Goal: Feedback & Contribution: Leave review/rating

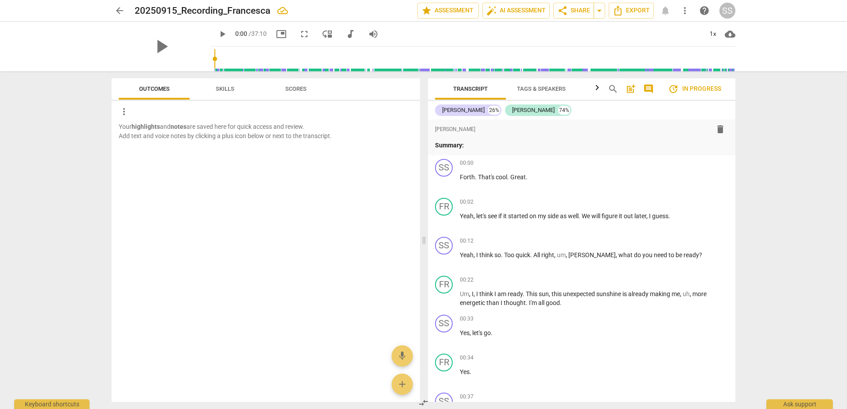
click at [217, 37] on span "play_arrow" at bounding box center [222, 34] width 11 height 11
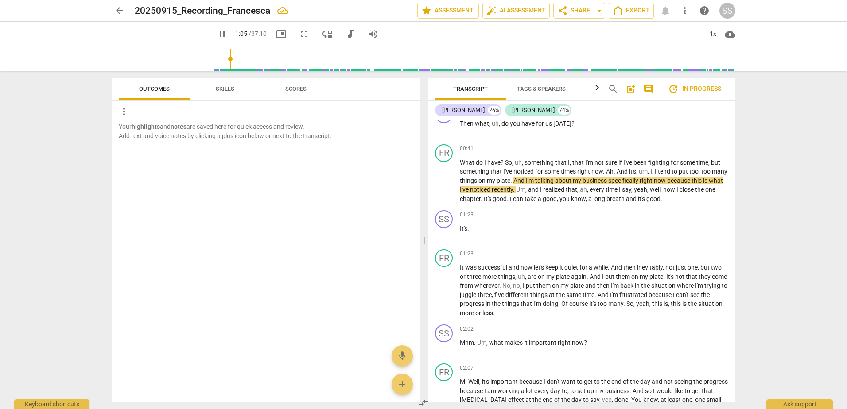
click at [217, 32] on span "pause" at bounding box center [222, 34] width 11 height 11
type input "66"
click at [634, 90] on span "post_add" at bounding box center [631, 89] width 11 height 11
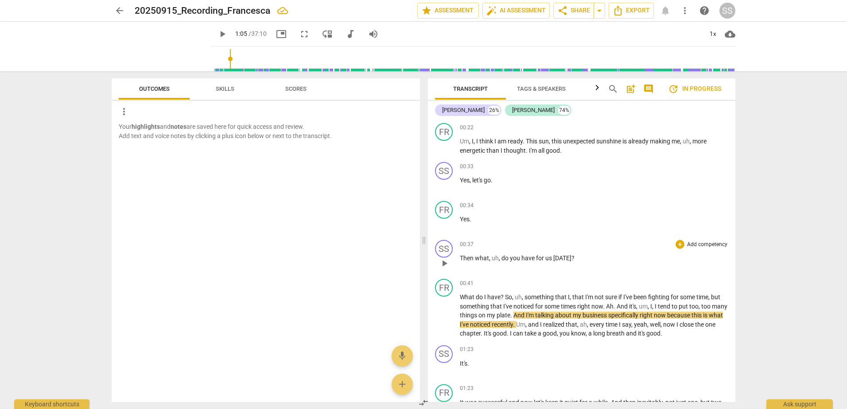
scroll to position [230, 0]
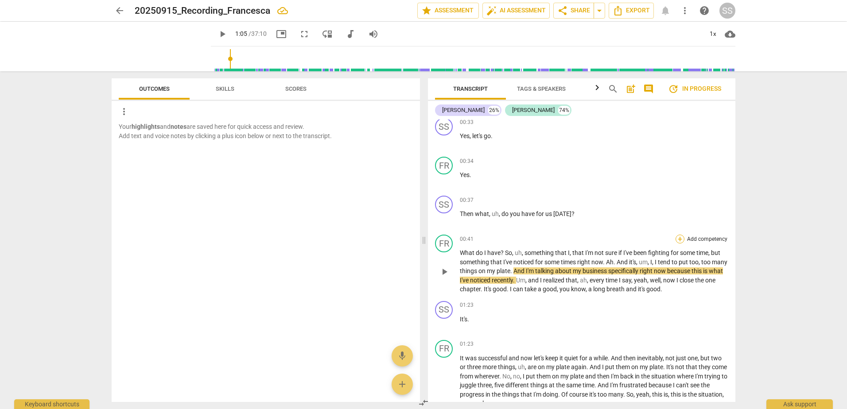
click at [680, 239] on div "+" at bounding box center [680, 239] width 9 height 9
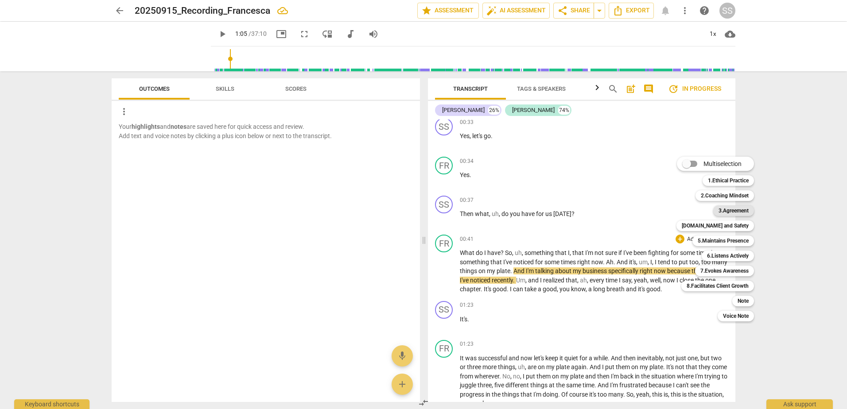
click at [731, 212] on b "3.Agreement" at bounding box center [734, 211] width 30 height 11
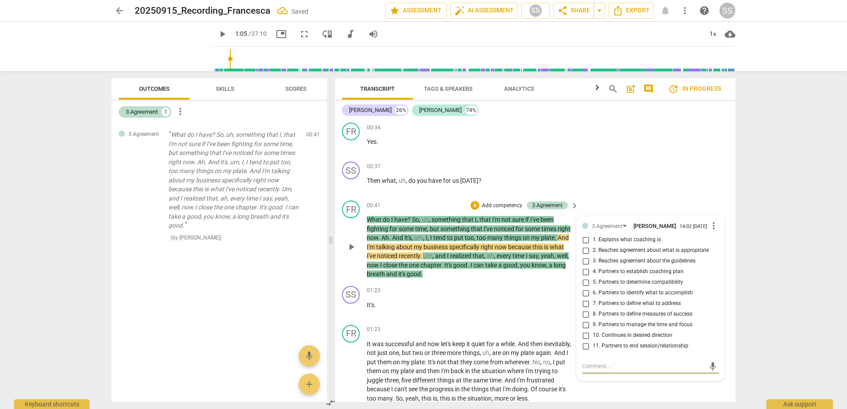
scroll to position [282, 0]
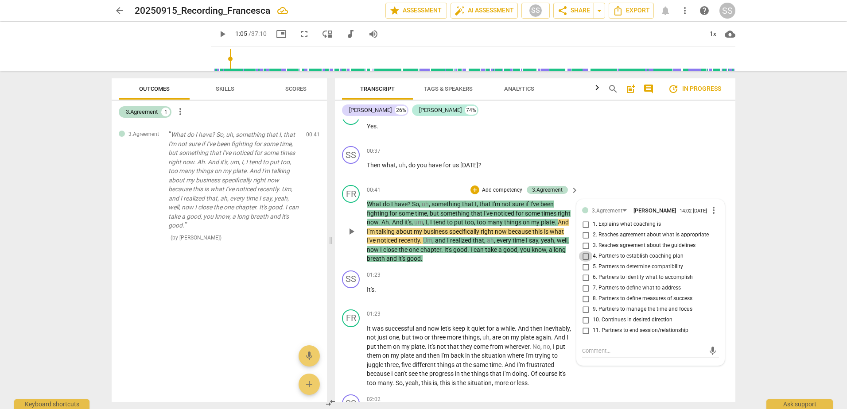
click at [586, 258] on input "4. Partners to establish coaching plan" at bounding box center [586, 256] width 14 height 11
checkbox input "true"
click at [584, 280] on input "6. Partners to identify what to accomplish" at bounding box center [586, 277] width 14 height 11
checkbox input "true"
click at [587, 294] on input "7. Partners to define what to address" at bounding box center [586, 288] width 14 height 11
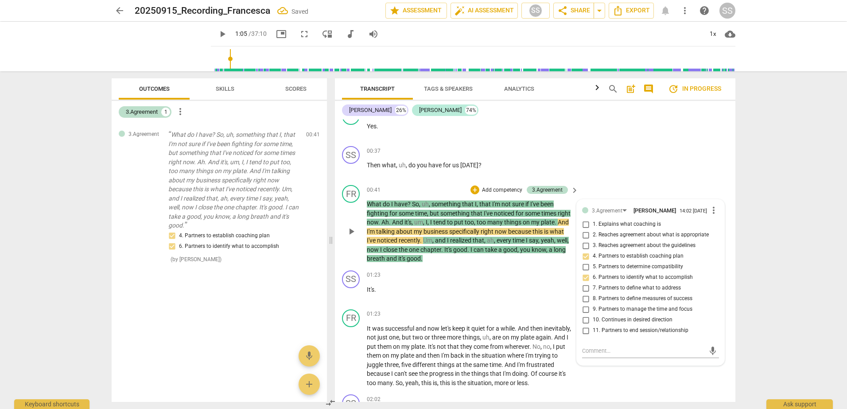
checkbox input "true"
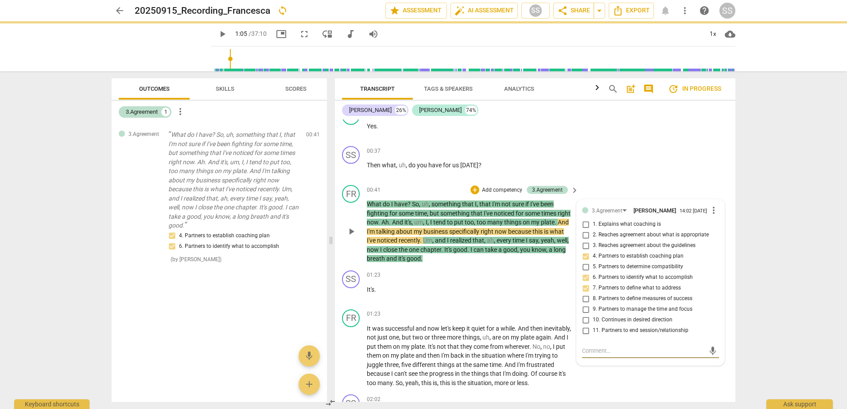
click at [609, 353] on textarea at bounding box center [643, 351] width 123 height 8
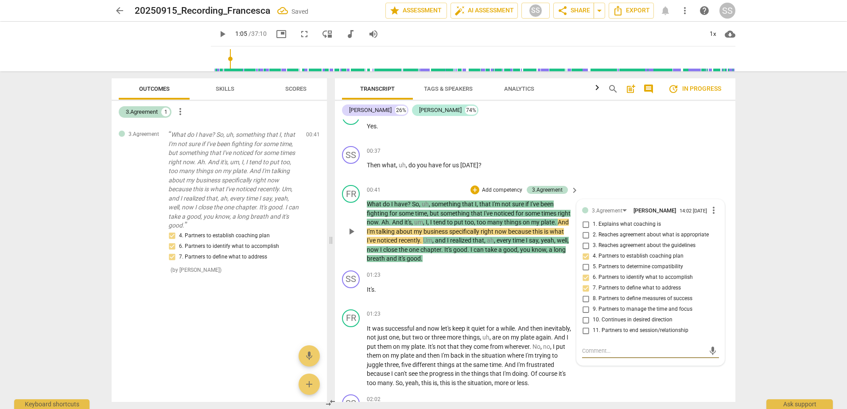
type textarea "I"
type textarea "I'"
type textarea "I'm"
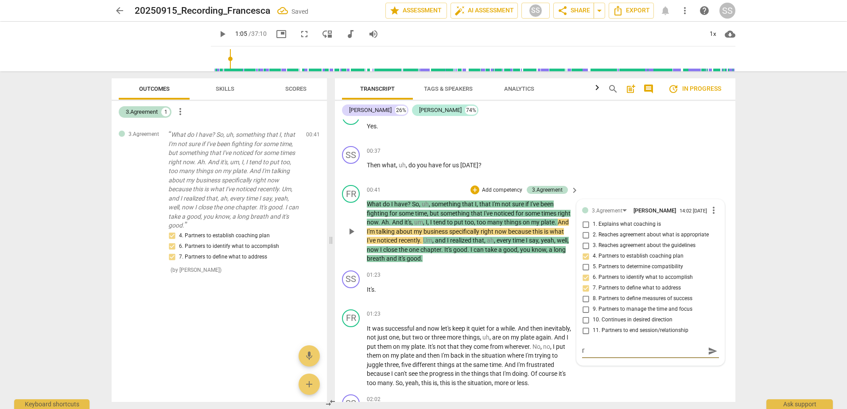
type textarea "I'm"
type textarea "I'm a"
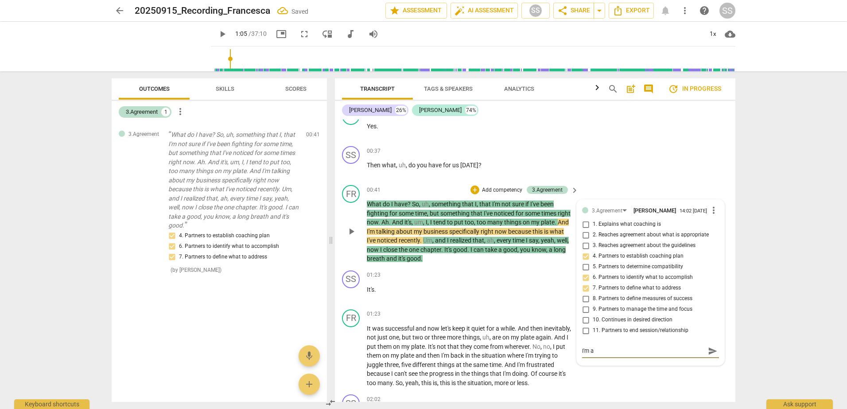
type textarea "I'm as"
type textarea "I'm ask"
type textarea "I'm aski"
type textarea "I'm askin"
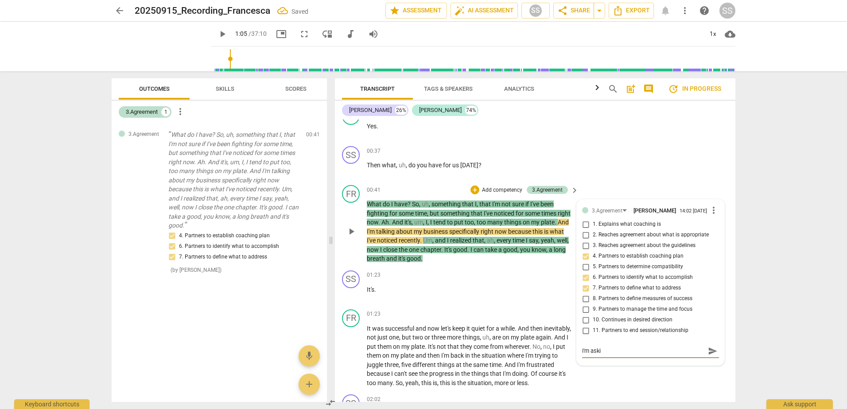
type textarea "I'm askin"
type textarea "I'm asking"
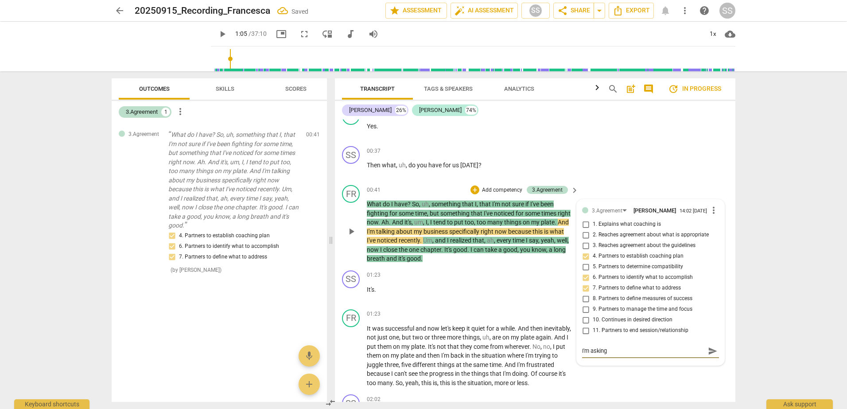
type textarea "I'm asking w"
type textarea "I'm asking wh"
type textarea "I'm asking wha"
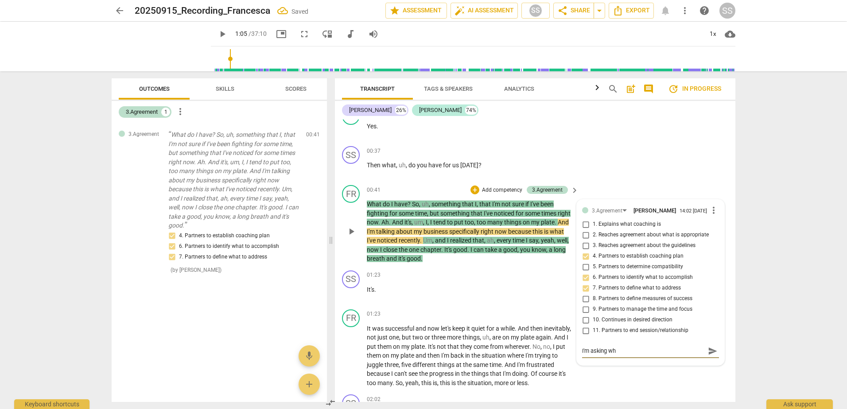
type textarea "I'm asking wha"
type textarea "I'm asking what"
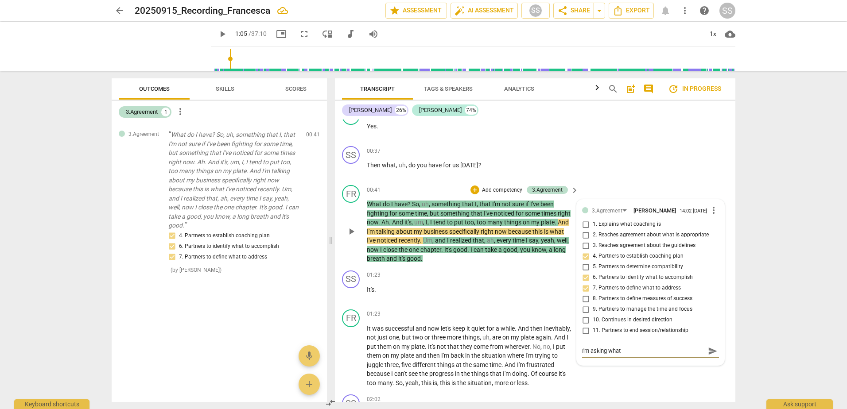
type textarea "I'm asking what d"
type textarea "I'm asking what do"
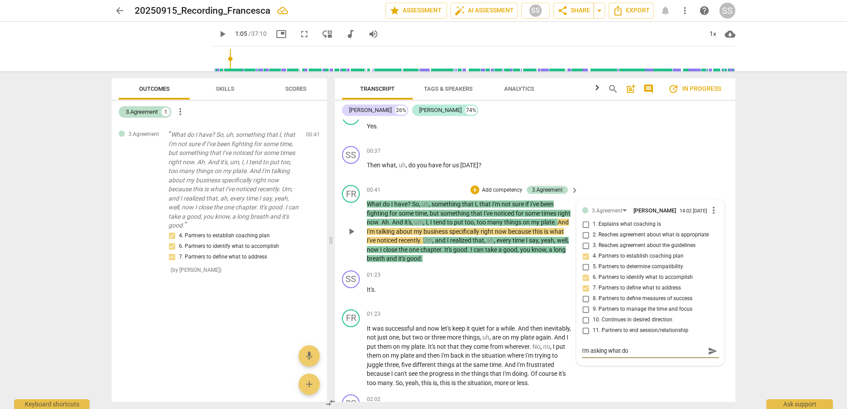
type textarea "I'm asking what do"
type textarea "I'm asking what do y"
type textarea "I'm asking what do yo"
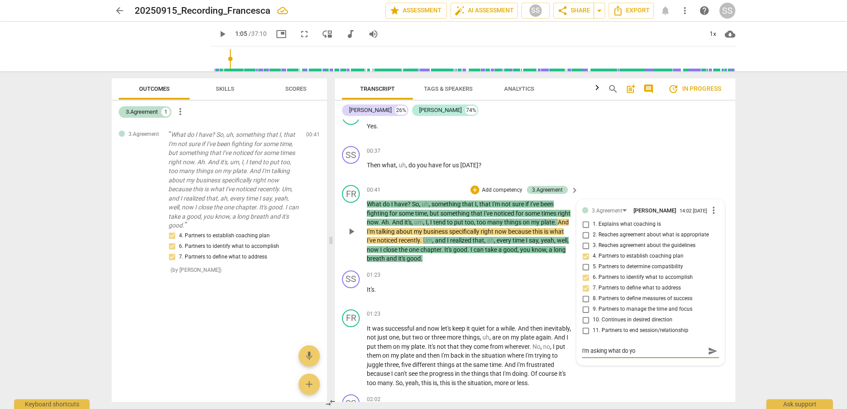
type textarea "I'm asking what do you"
type textarea "I'm asking what do you h"
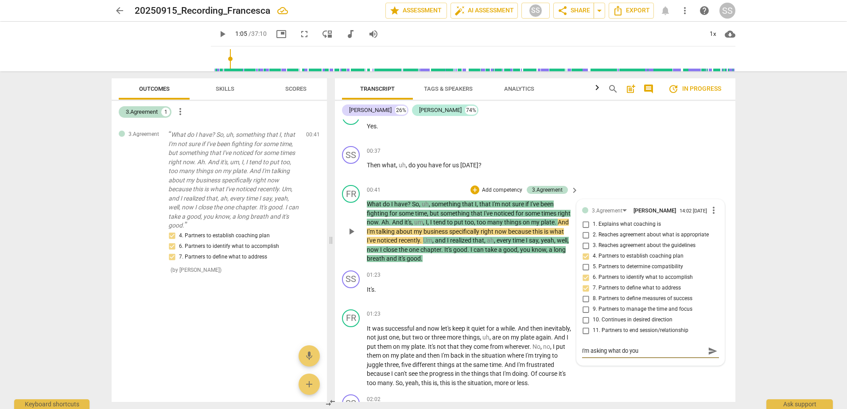
type textarea "I'm asking what do you h"
type textarea "I'm asking what do you ha"
type textarea "I'm asking what do you hav"
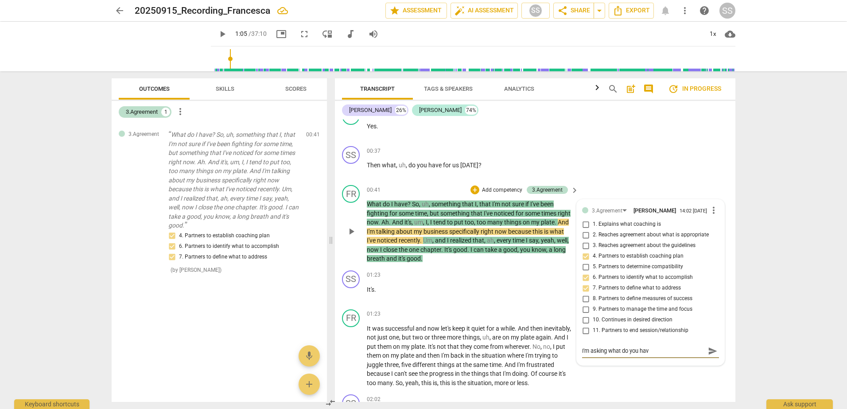
type textarea "I'm asking what do you have"
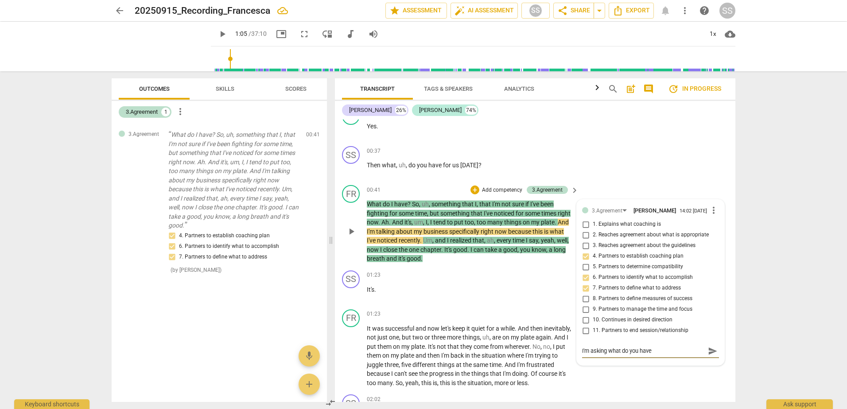
type textarea "I'm asking what do you have"
type textarea "I'm asking what do you have?"
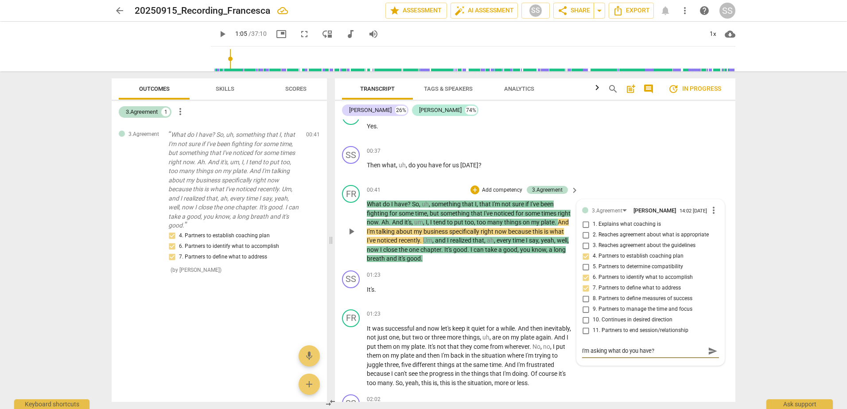
drag, startPoint x: 602, startPoint y: 357, endPoint x: 610, endPoint y: 355, distance: 8.6
click at [602, 355] on textarea "I'm asking what do you have?" at bounding box center [643, 351] width 123 height 8
click at [603, 354] on textarea "I'm asking what do you have?" at bounding box center [643, 351] width 123 height 8
drag, startPoint x: 605, startPoint y: 351, endPoint x: 665, endPoint y: 367, distance: 62.3
click at [606, 352] on textarea "I'm asking what do you have?" at bounding box center [643, 351] width 123 height 8
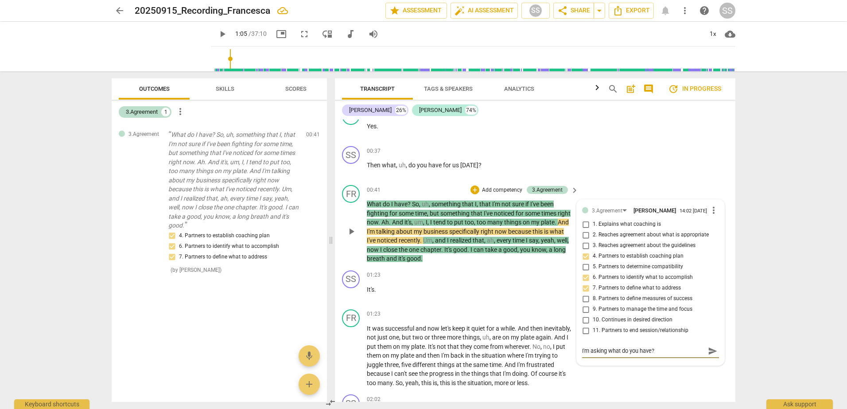
type textarea "I'm asking: what do you have?"
type textarea "I'm asking: "what do you have?"
type textarea "I'm asking: "hat do you have?"
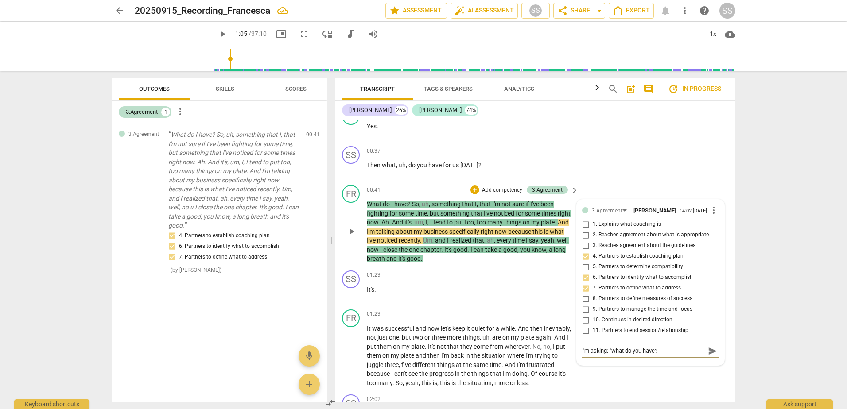
type textarea "I'm asking: "hat do you have?"
type textarea "I'm asking: "What do you have?"
click at [675, 354] on textarea "I'm asking: "What do you have?" at bounding box center [643, 351] width 123 height 8
type textarea "I'm asking: "What do you have? I"
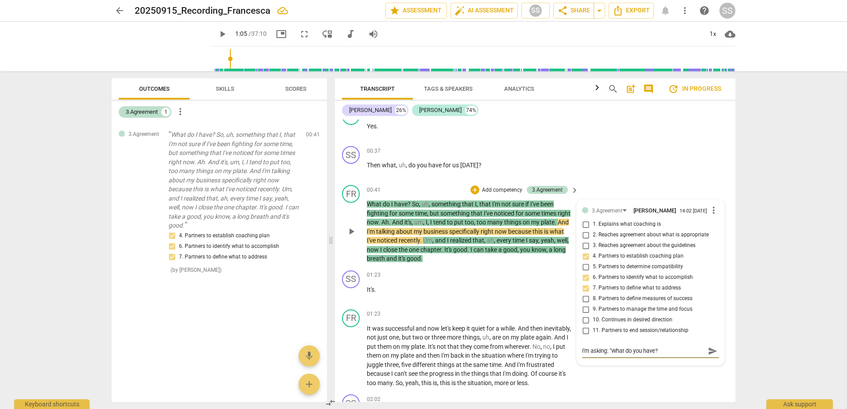
type textarea "I'm asking: "What do you have? I"
type textarea "I'm asking: "What do you have? I c"
type textarea "I'm asking: "What do you have? I co"
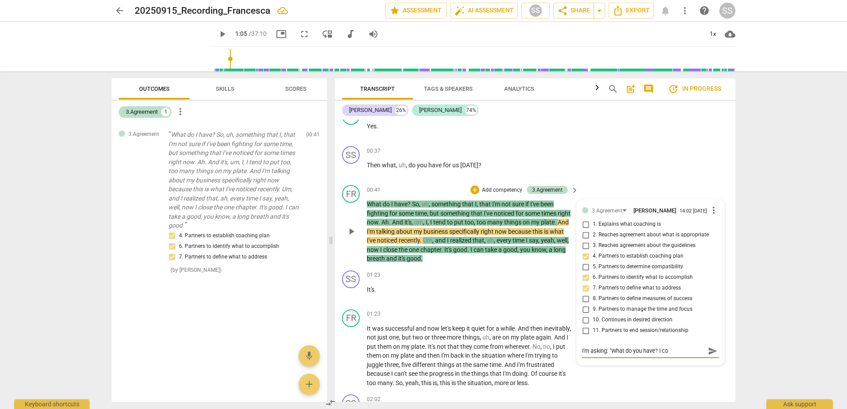
type textarea "I'm asking: "What do you have? I cou"
type textarea "I'm asking: "What do you have? I coul"
type textarea "I'm asking: "What do you have? I could"
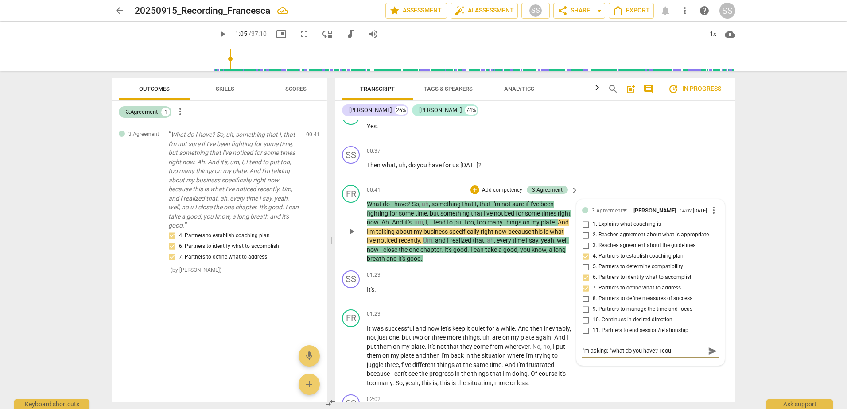
type textarea "I'm asking: "What do you have? I could"
type textarea "I'm asking: "What do you have? I could i"
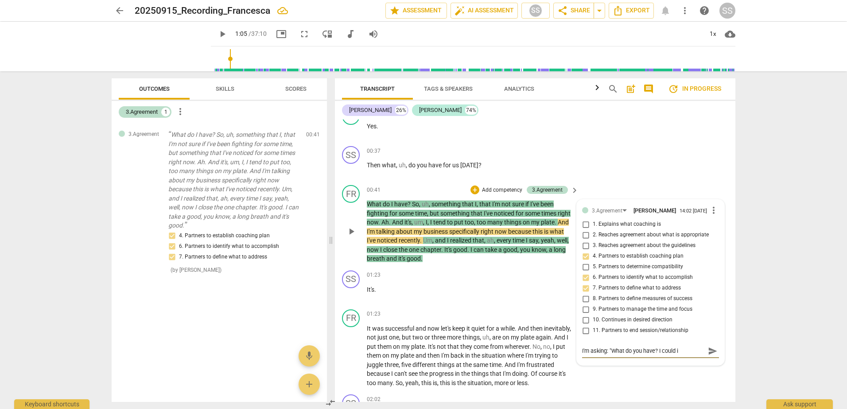
type textarea "I'm asking: "What do you have? I could"
type textarea "I'm asking: "What do you have? I could h"
type textarea "I'm asking: "What do you have? I could ha"
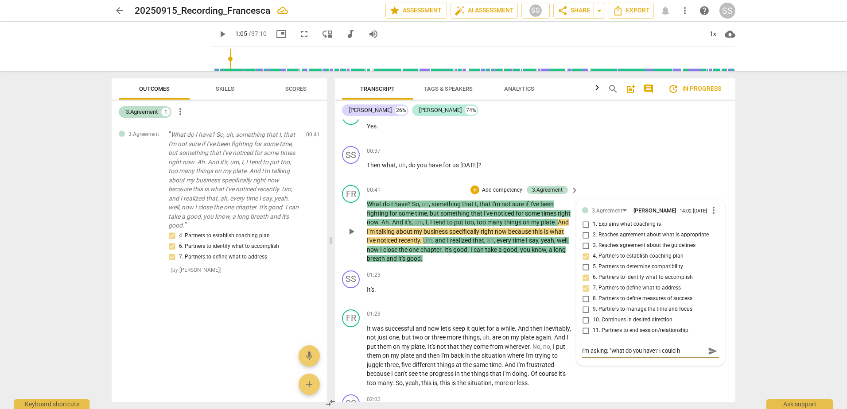
type textarea "I'm asking: "What do you have? I could ha"
type textarea "I'm asking: "What do you have? I could hav"
type textarea "I'm asking: "What do you have? I could have"
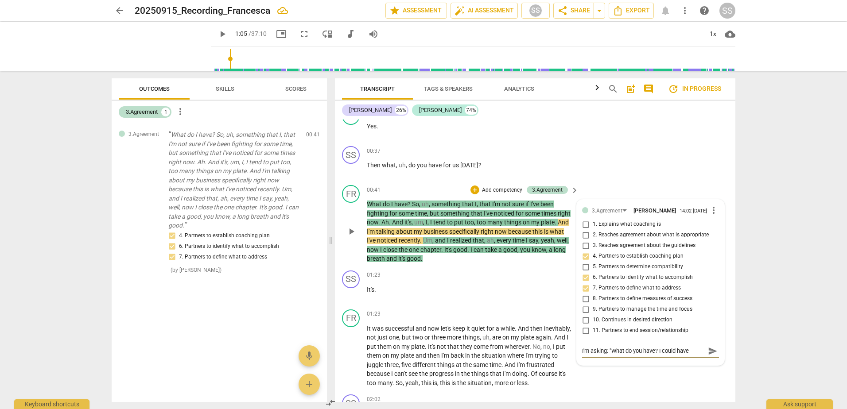
type textarea "I'm asking: "What do you have? I could have"
type textarea "I'm asking: "What do you have? I could have a"
type textarea "I'm asking: "What do you have? I could have as"
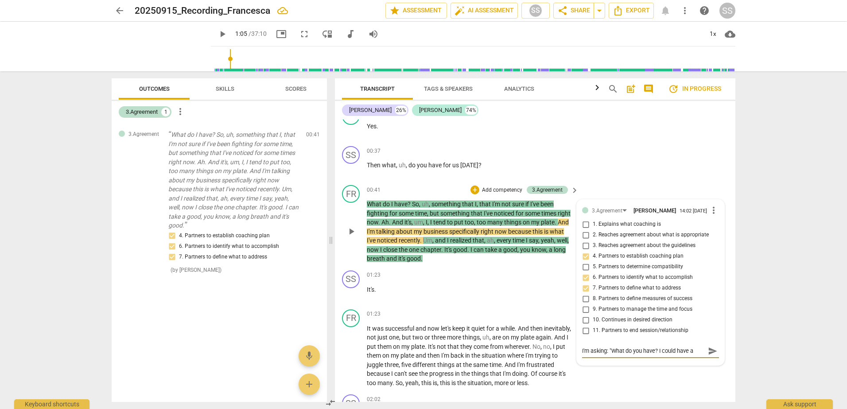
type textarea "I'm asking: "What do you have? I could have as"
type textarea "I'm asking: "What do you have? I could have ask"
type textarea "I'm asking: "What do you have? I could have aske"
type textarea "I'm asking: "What do you have? I could have asked"
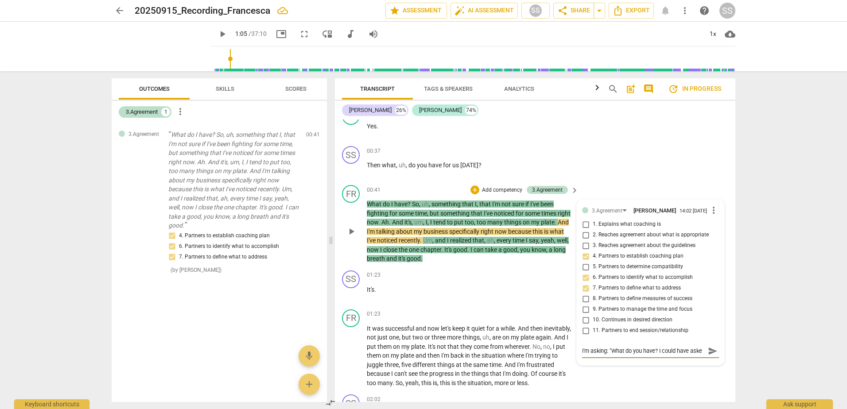
type textarea "I'm asking: "What do you have? I could have asked"
type textarea "I'm asking: "What do you have? I could have asked W"
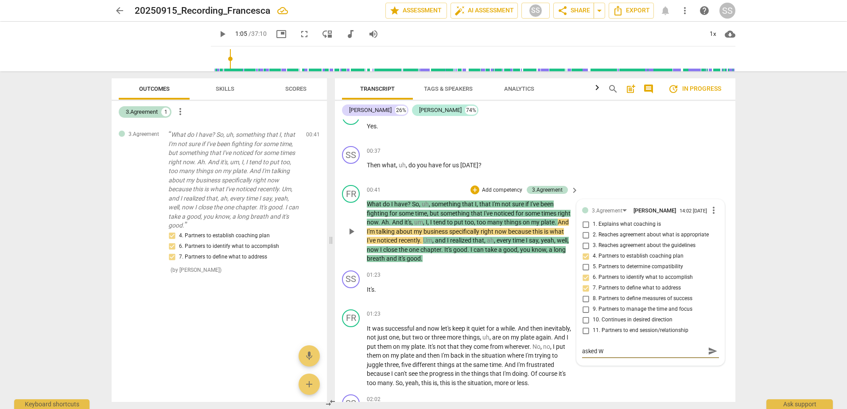
type textarea "I'm asking: "What do you have? I could have asked [PERSON_NAME]"
type textarea "I'm asking: "What do you have? I could have asked What"
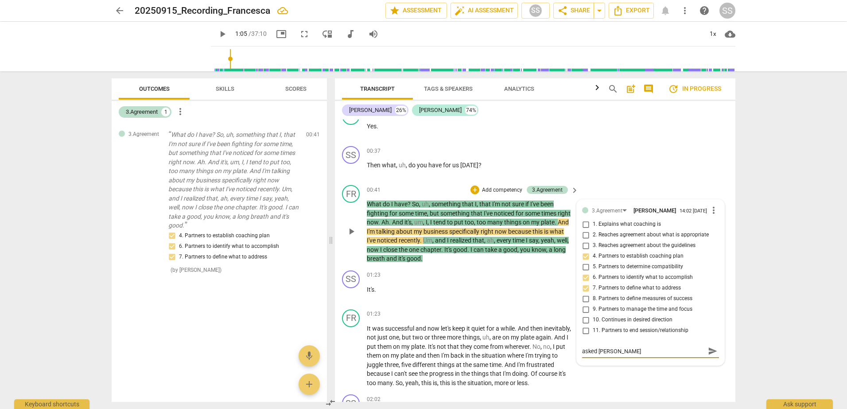
type textarea "I'm asking: "What do you have? I could have asked What"
type textarea "I'm asking: "What do you have? I could have asked What d"
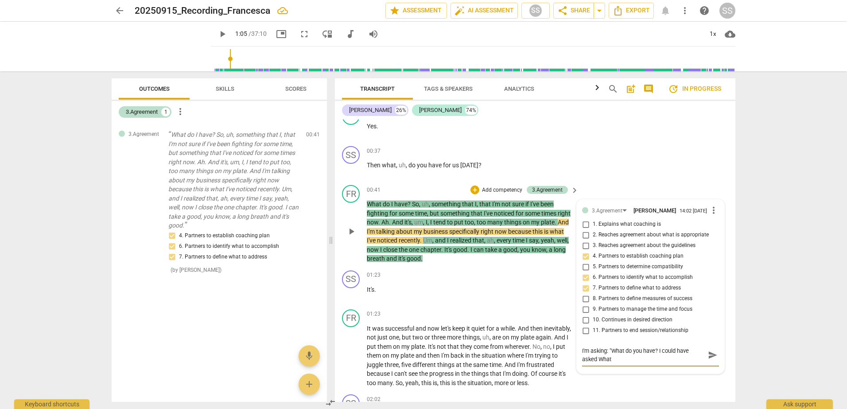
type textarea "I'm asking: "What do you have? I could have asked What d"
type textarea "I'm asking: "What do you have? I could have asked What do"
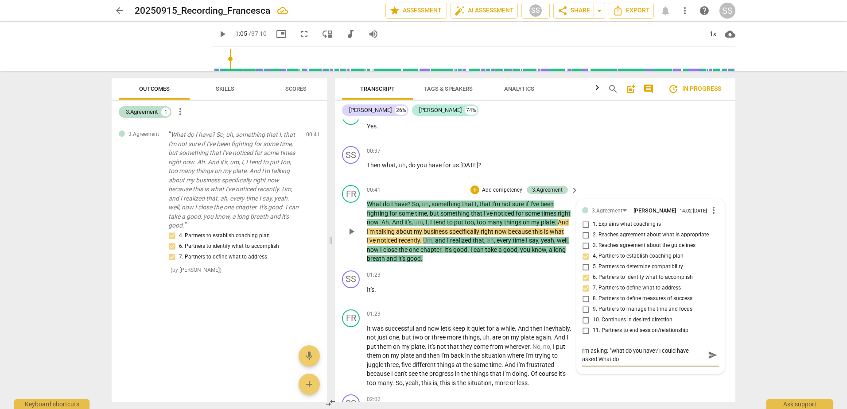
type textarea "I'm asking: "What do you have? I could have asked What do y"
type textarea "I'm asking: "What do you have? I could have asked What do yo"
type textarea "I'm asking: "What do you have? I could have asked What do you"
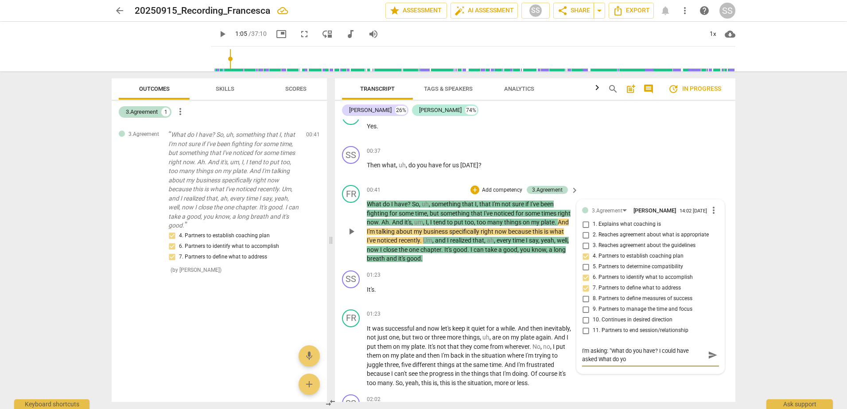
type textarea "I'm asking: "What do you have? I could have asked What do you"
type textarea "I'm asking: "What do you have? I could have asked What do you w"
type textarea "I'm asking: "What do you have? I could have asked What do you wa"
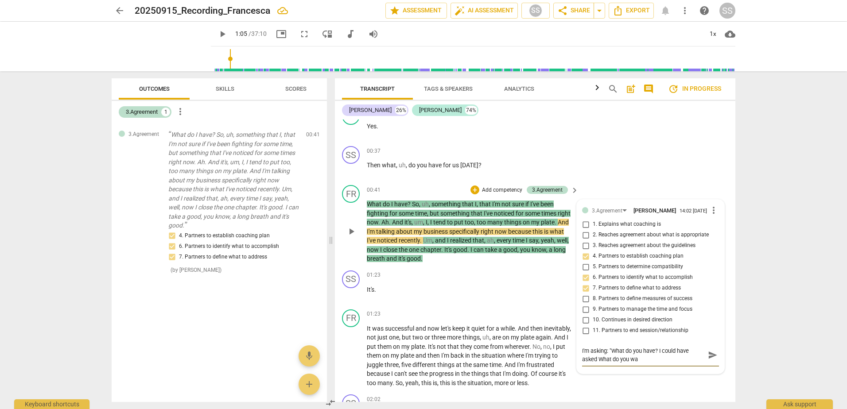
type textarea "I'm asking: "What do you have? I could have asked What do you w"
type textarea "I'm asking: "What do you have? I could have asked What do you"
type textarea "I'm asking: "What do you have? I could have asked What do you w"
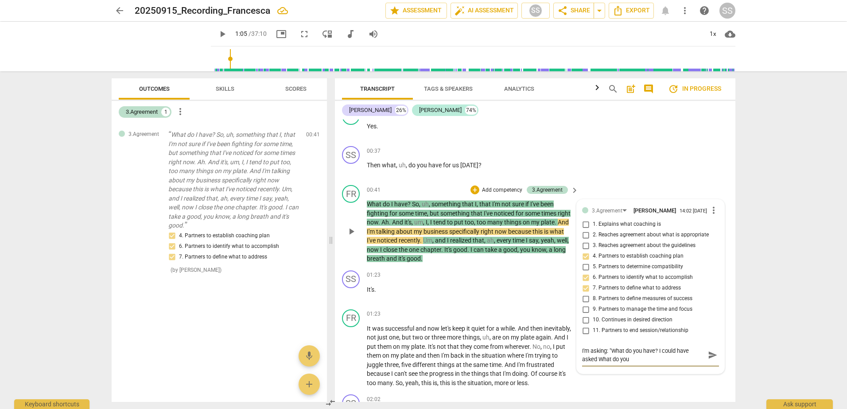
type textarea "I'm asking: "What do you have? I could have asked What do you w"
type textarea "I'm asking: "What do you have? I could have asked What do you wa"
type textarea "I'm asking: "What do you have? I could have asked What do you wan"
type textarea "I'm asking: "What do you have? I could have asked What do you want"
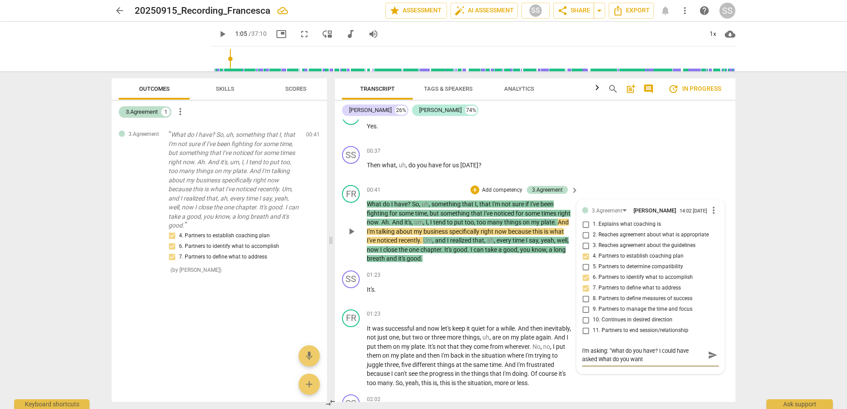
type textarea "I'm asking: "What do you have? I could have asked What do you want"
type textarea "I'm asking: "What do you have? I could have asked What do you want t"
type textarea "I'm asking: "What do you have? I could have asked What do you want to"
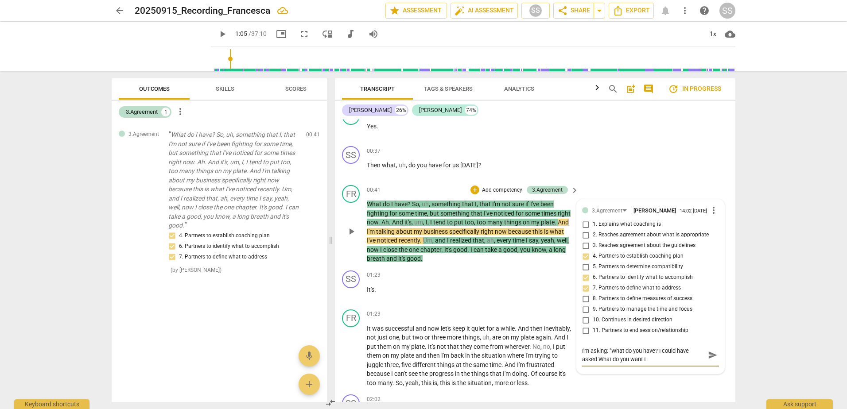
type textarea "I'm asking: "What do you have? I could have asked What do you want to"
type textarea "I'm asking: "What do you have? I could have asked What do you want to w"
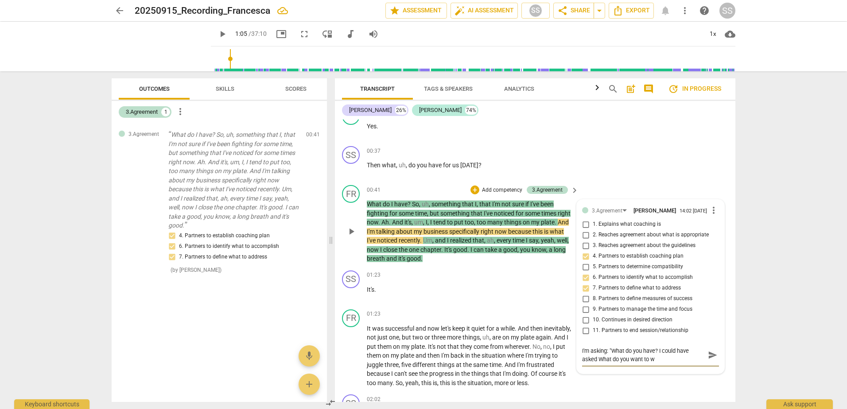
type textarea "I'm asking: "What do you have? I could have asked What do you want to wa"
type textarea "I'm asking: "What do you have? I could have asked What do you want to wal"
type textarea "I'm asking: "What do you have? I could have asked What do you want to walk"
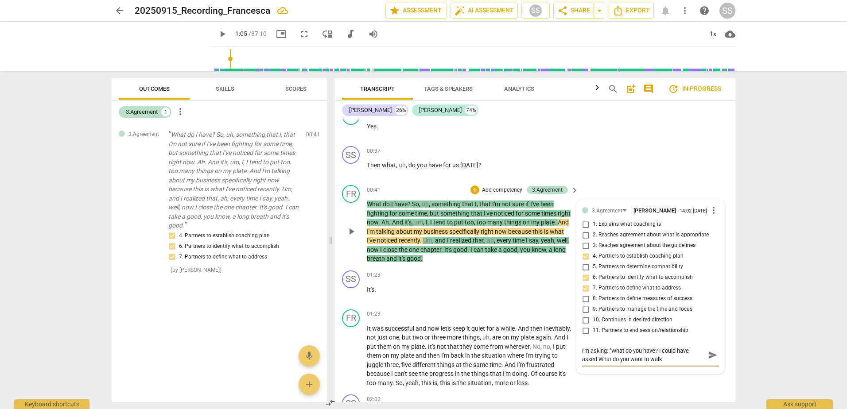
type textarea "I'm asking: "What do you have? I could have asked What do you want to walk"
type textarea "I'm asking: "What do you have? I could have asked What do you want to walk a"
type textarea "I'm asking: "What do you have? I could have asked What do you want to walk aw"
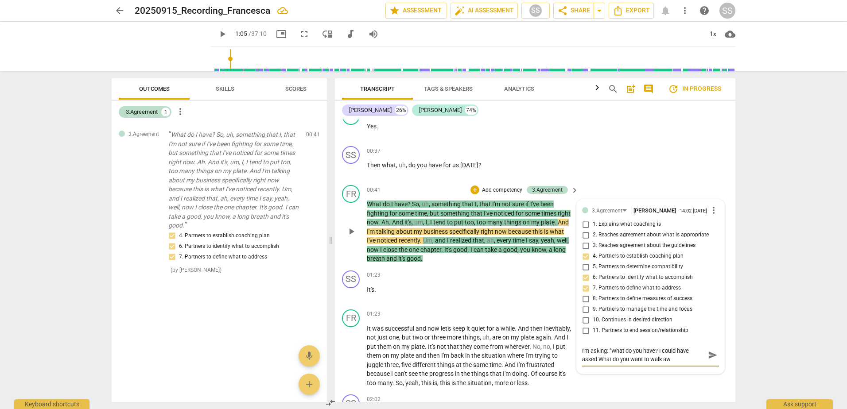
type textarea "I'm asking: "What do you have? I could have asked What do you want to walk awa"
type textarea "I'm asking: "What do you have? I could have asked What do you want to walk away"
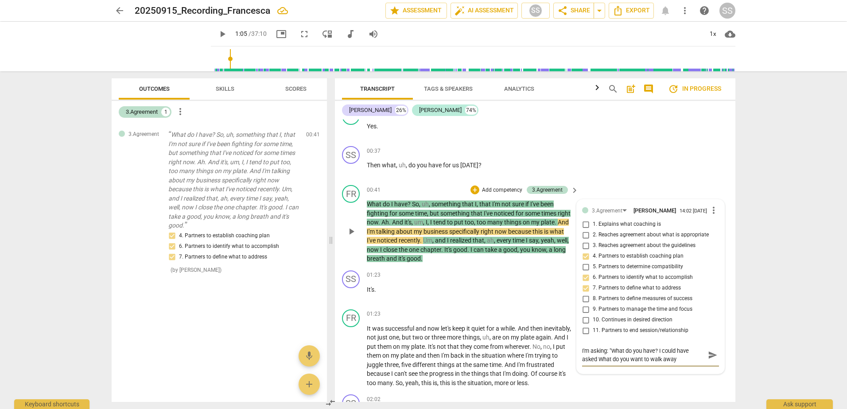
type textarea "I'm asking: "What do you have? I could have asked What do you want to walk away"
type textarea "I'm asking: "What do you have? I could have asked What do you want to walk away…"
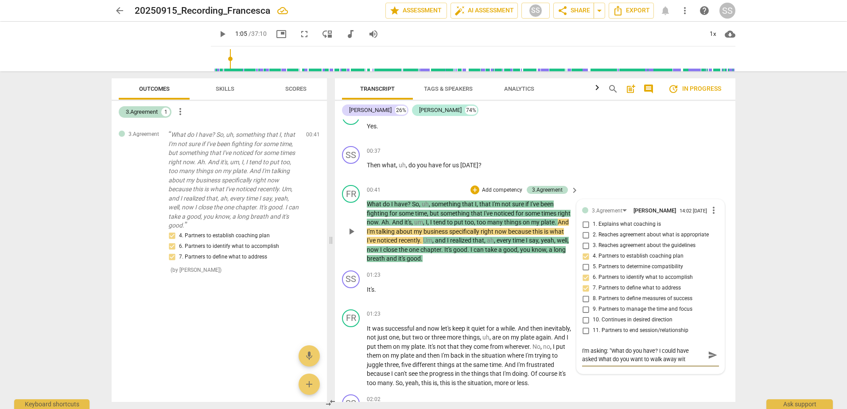
type textarea "I'm asking: "What do you have? I could have asked What do you want to walk away…"
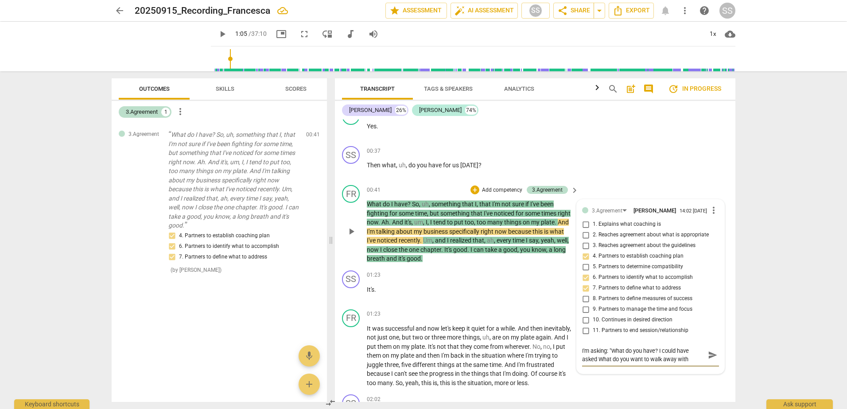
type textarea "I'm asking: "What do you have? I could have asked What do you want to walk away…"
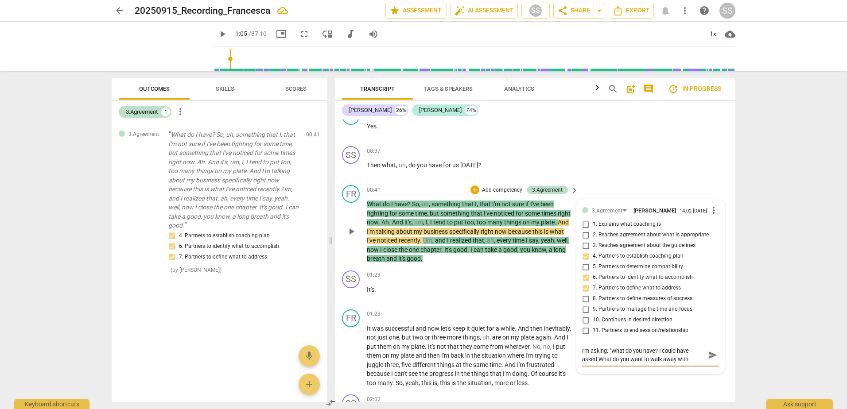
type textarea "I'm asking: "What do you have? I could have asked What do you want to walk away…"
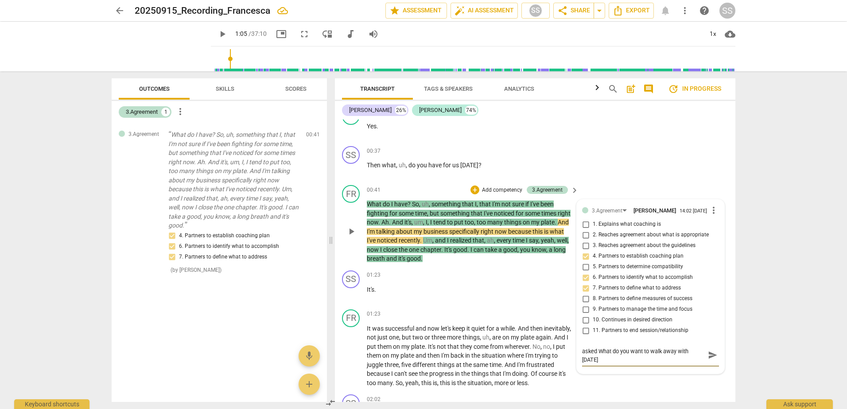
type textarea "I'm asking: "What do you have? I could have asked What do you want to walk away…"
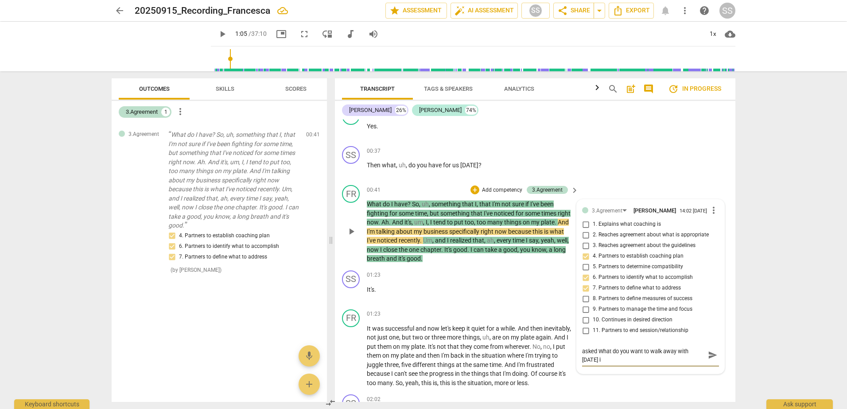
type textarea "I'm asking: "What do you have? I could have asked What do you want to walk away…"
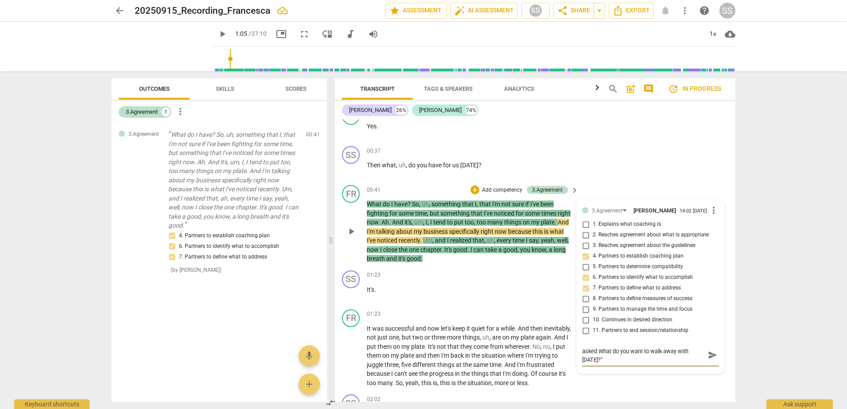
click at [595, 354] on textarea "I'm asking: "What do you have? I could have asked What do you want to walk away…" at bounding box center [643, 355] width 123 height 17
click at [659, 355] on textarea "I'm asking: "What do you have? I could have asked What do you want to walk away…" at bounding box center [643, 355] width 123 height 17
click at [611, 359] on textarea "I'm asking: "What do you have? Instead, I could have asked What do you want to …" at bounding box center [643, 355] width 123 height 17
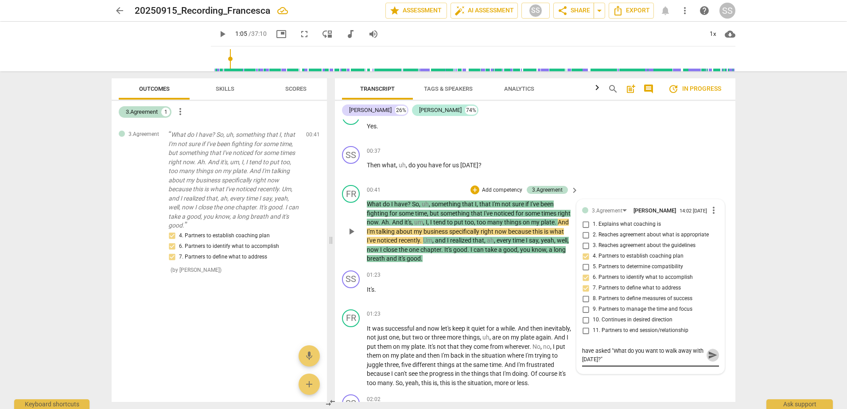
click at [708, 358] on span "send" at bounding box center [713, 355] width 10 height 10
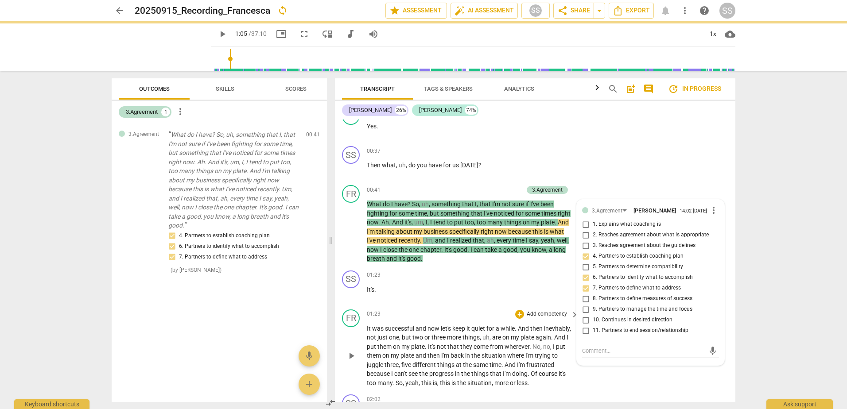
scroll to position [0, 0]
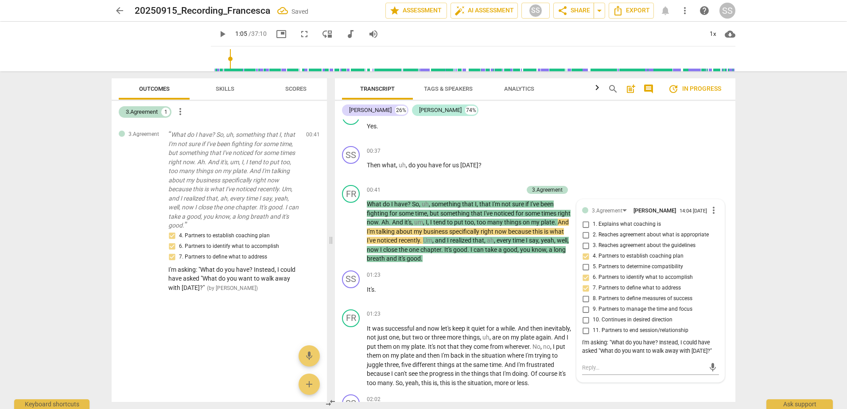
click at [217, 34] on span "play_arrow" at bounding box center [222, 34] width 11 height 11
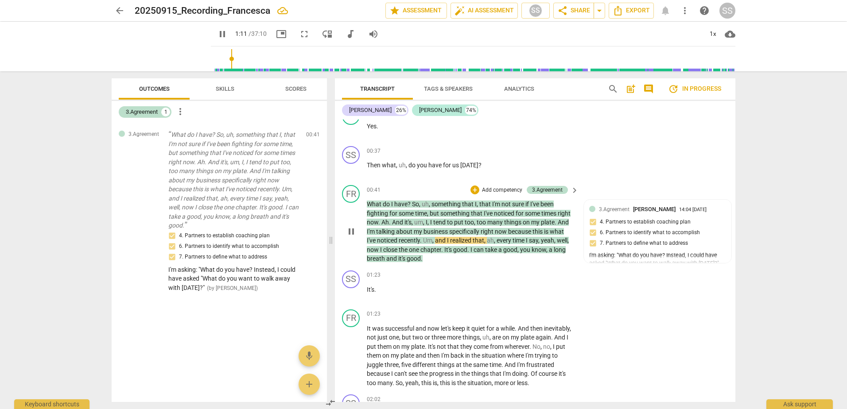
click at [440, 213] on span "but" at bounding box center [435, 213] width 11 height 7
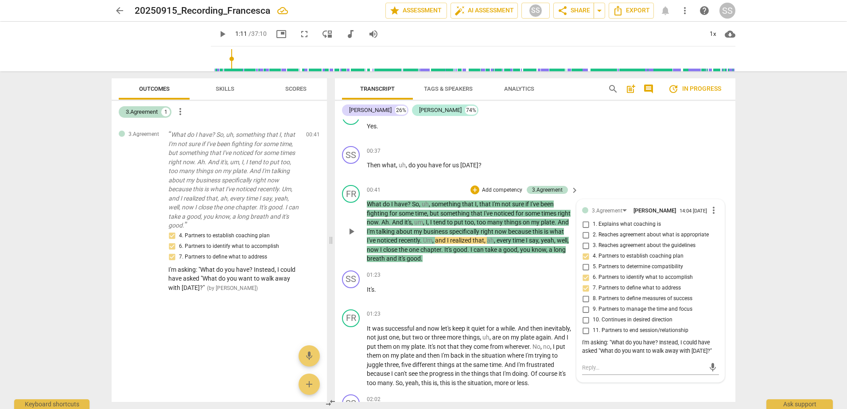
click at [421, 211] on span "time" at bounding box center [421, 213] width 12 height 7
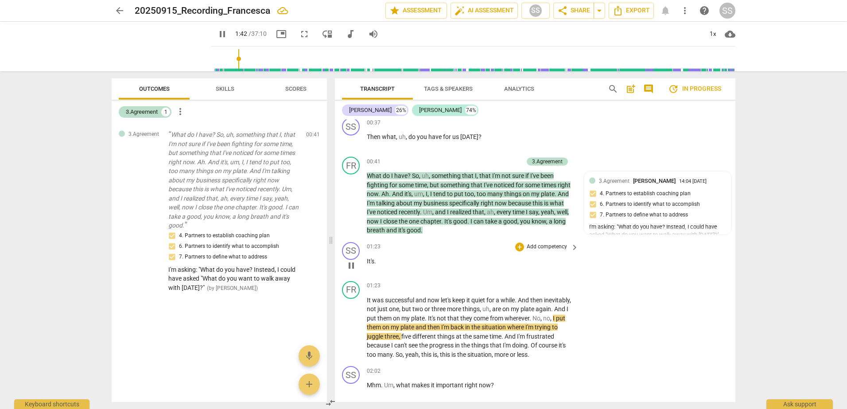
scroll to position [326, 0]
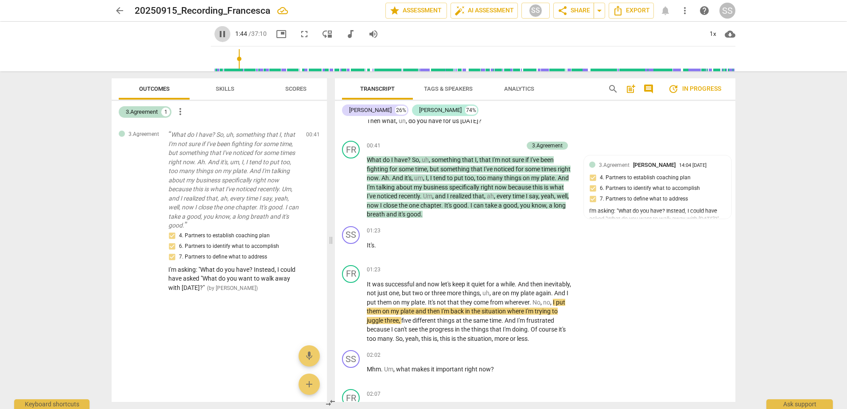
drag, startPoint x: 211, startPoint y: 35, endPoint x: 382, endPoint y: 123, distance: 191.8
click at [217, 36] on span "pause" at bounding box center [222, 34] width 11 height 11
click at [376, 157] on span "What" at bounding box center [375, 159] width 16 height 7
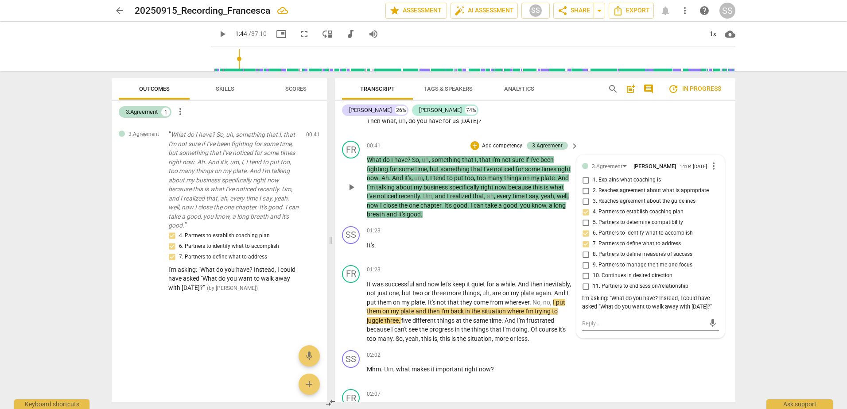
click at [373, 159] on span "What" at bounding box center [375, 159] width 16 height 7
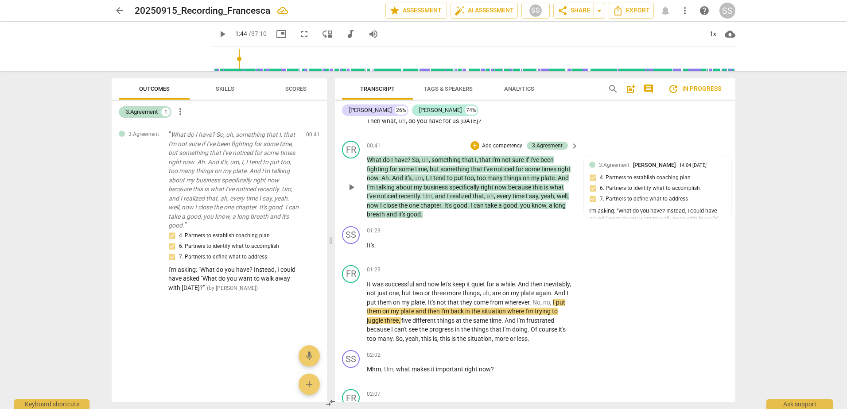
click at [373, 159] on span "What" at bounding box center [375, 159] width 16 height 7
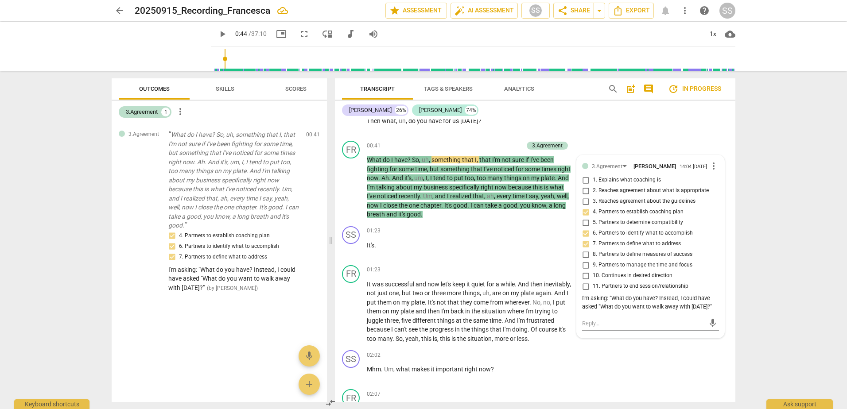
drag, startPoint x: 228, startPoint y: 57, endPoint x: 214, endPoint y: 59, distance: 13.5
click at [214, 59] on input "range" at bounding box center [474, 59] width 521 height 28
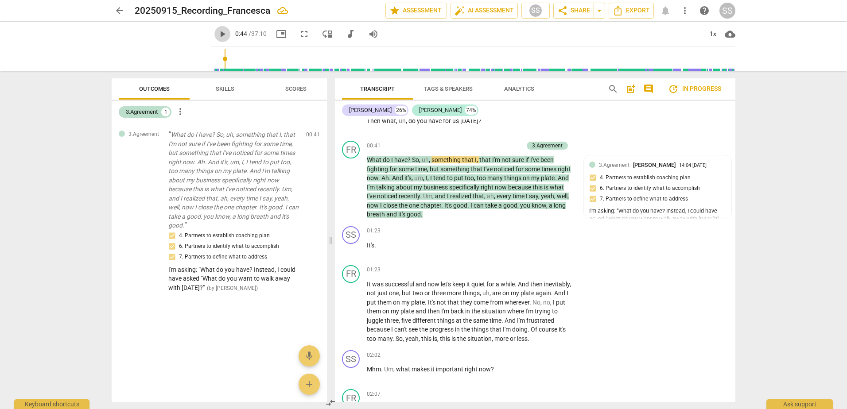
click at [217, 38] on span "play_arrow" at bounding box center [222, 34] width 11 height 11
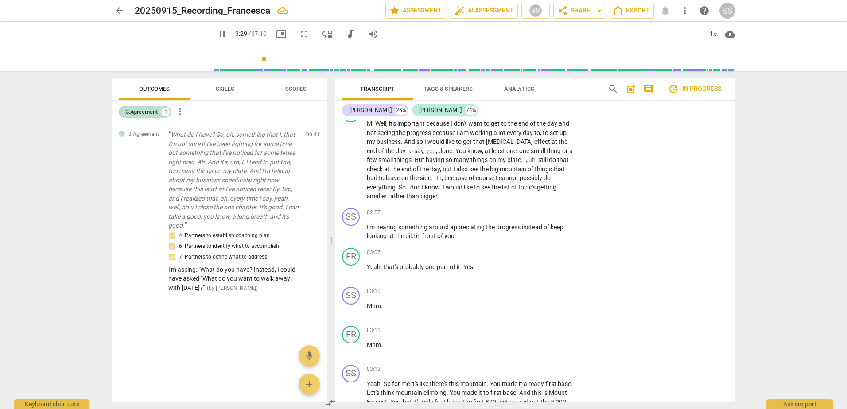
scroll to position [930, 0]
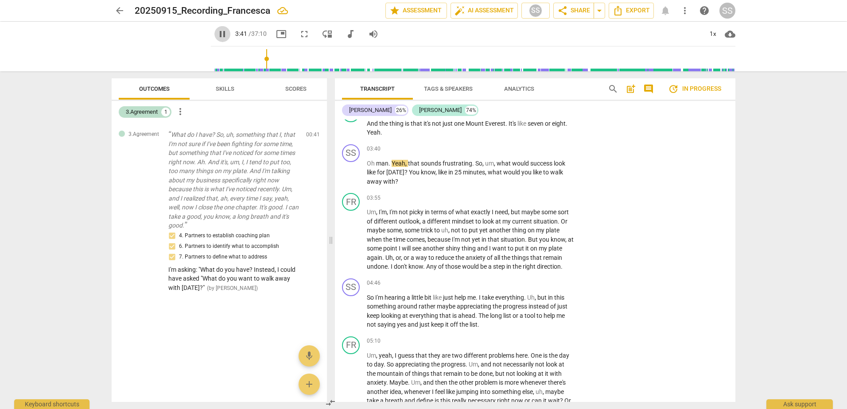
click at [217, 33] on span "pause" at bounding box center [222, 34] width 11 height 11
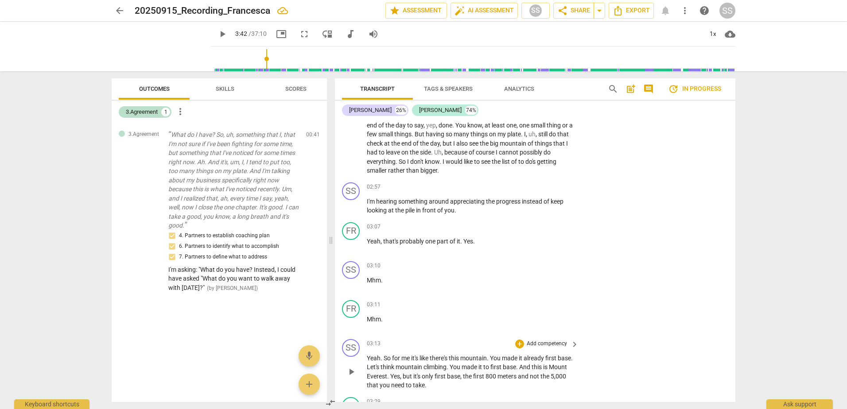
scroll to position [619, 0]
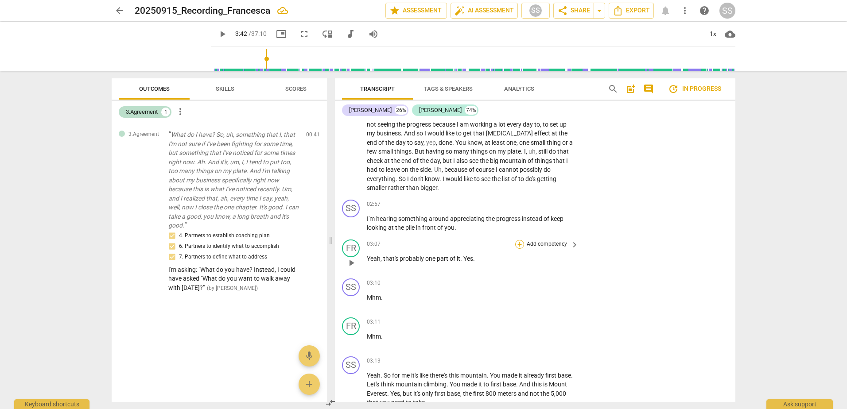
click at [517, 245] on div "+" at bounding box center [519, 244] width 9 height 9
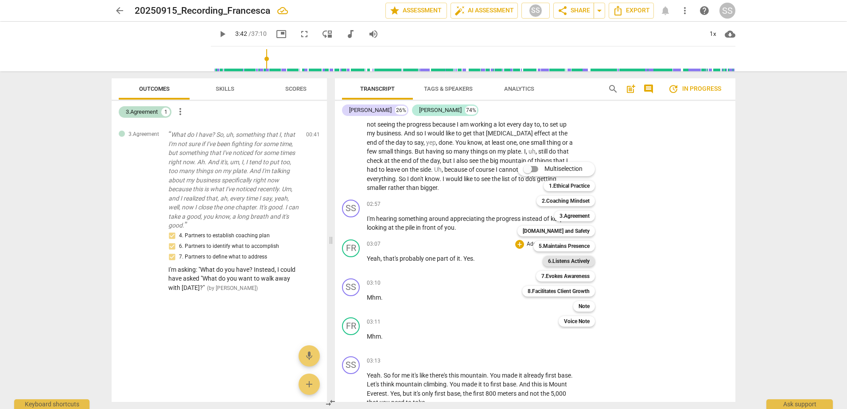
click at [551, 260] on b "6.Listens Actively" at bounding box center [569, 261] width 42 height 11
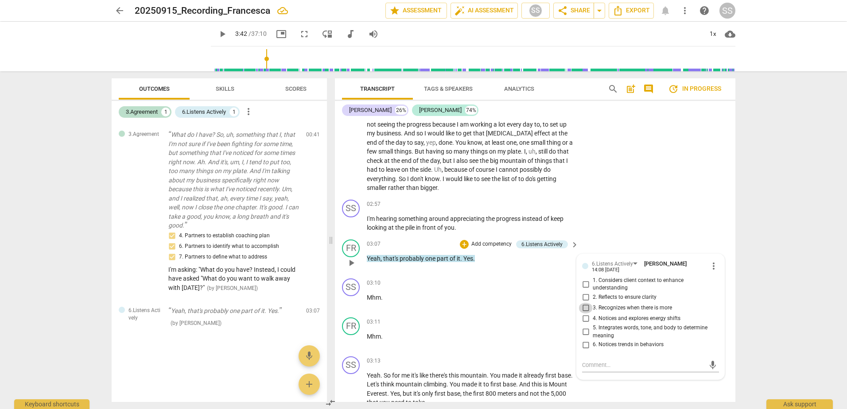
click at [586, 308] on input "3. Recognizes when there is more" at bounding box center [586, 308] width 14 height 11
click at [595, 365] on textarea at bounding box center [643, 365] width 123 height 8
click at [710, 365] on span "send" at bounding box center [713, 366] width 10 height 10
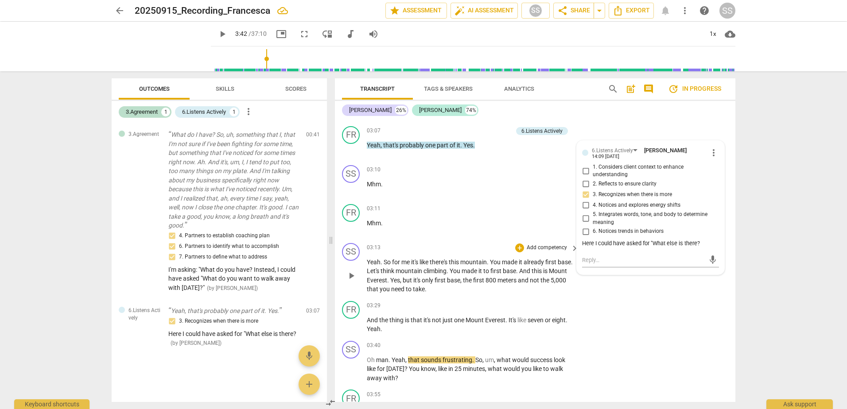
scroll to position [752, 0]
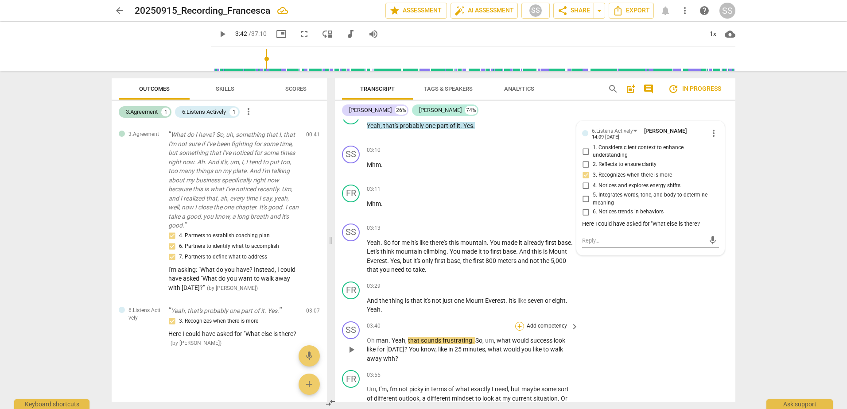
click at [519, 327] on div "+" at bounding box center [519, 326] width 9 height 9
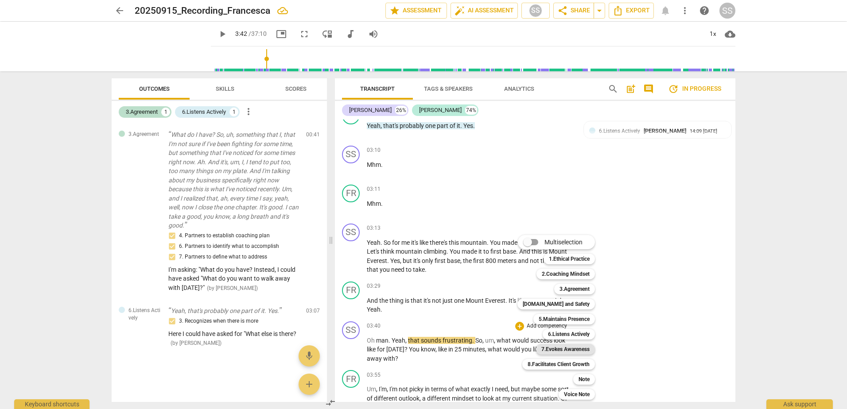
click at [570, 351] on b "7.Evokes Awareness" at bounding box center [565, 349] width 48 height 11
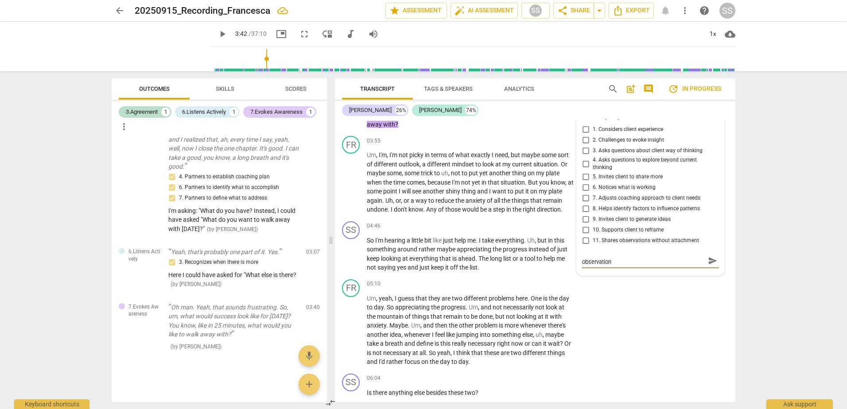
scroll to position [0, 0]
drag, startPoint x: 586, startPoint y: 261, endPoint x: 753, endPoint y: 253, distance: 166.8
click at [753, 253] on div "arrow_back 20250915_Recording_Francesca edit star Assessment auto_fix_high AI A…" at bounding box center [423, 204] width 847 height 409
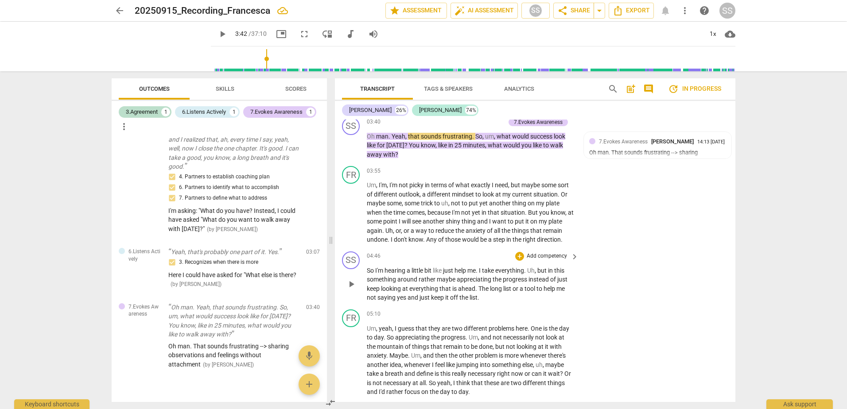
scroll to position [898, 0]
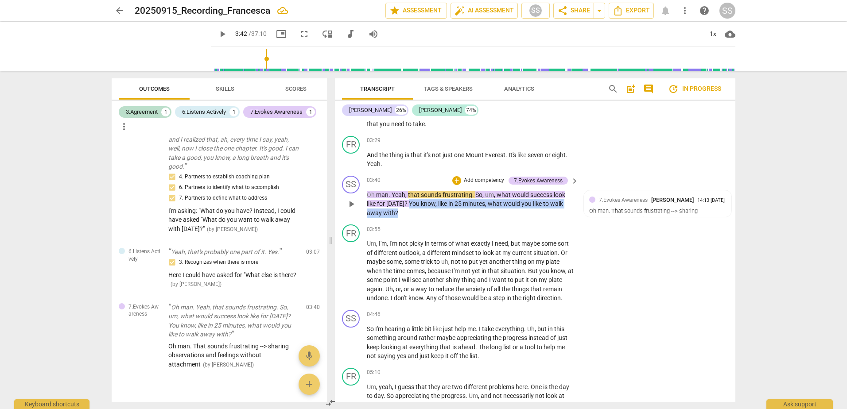
drag, startPoint x: 406, startPoint y: 204, endPoint x: 486, endPoint y: 210, distance: 79.6
click at [486, 210] on p "Oh man . Yeah , that sounds frustrating . So , um , what would success look lik…" at bounding box center [470, 204] width 207 height 27
click at [488, 203] on span "what" at bounding box center [496, 203] width 16 height 7
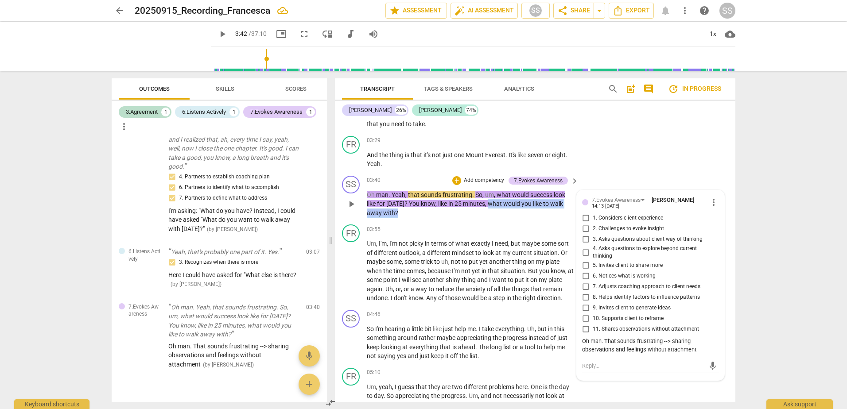
drag, startPoint x: 488, startPoint y: 203, endPoint x: 494, endPoint y: 216, distance: 13.5
click at [494, 216] on p "Oh man . Yeah , that sounds frustrating . So , um , what would success look lik…" at bounding box center [470, 204] width 207 height 27
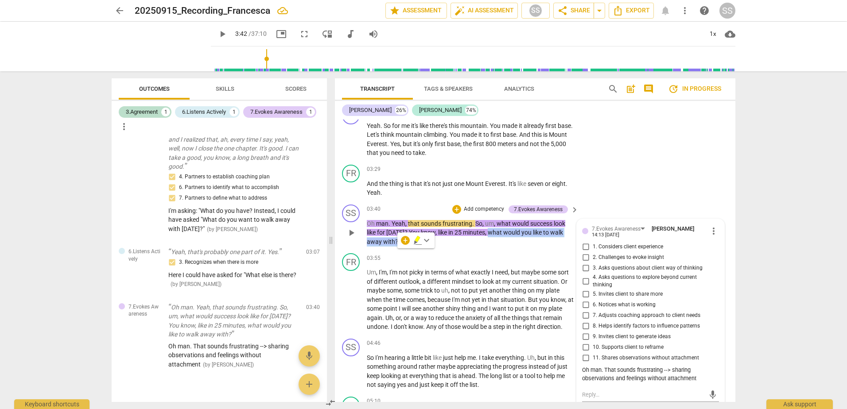
scroll to position [854, 0]
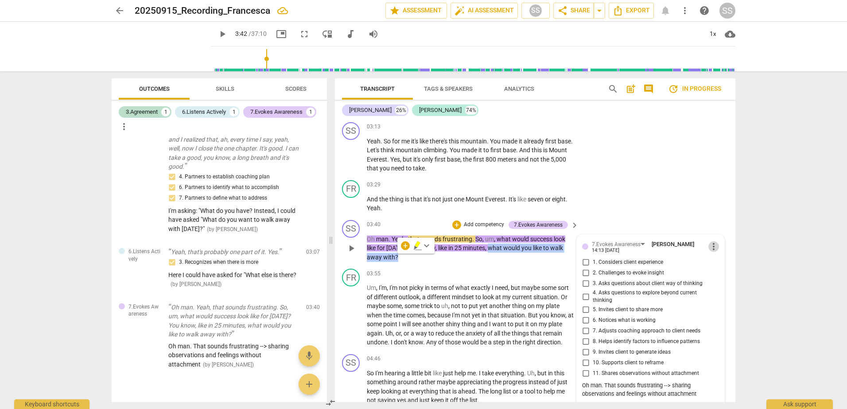
click at [712, 245] on span "more_vert" at bounding box center [713, 246] width 11 height 11
click at [714, 316] on div at bounding box center [423, 204] width 847 height 409
click at [452, 249] on span "in" at bounding box center [451, 248] width 6 height 7
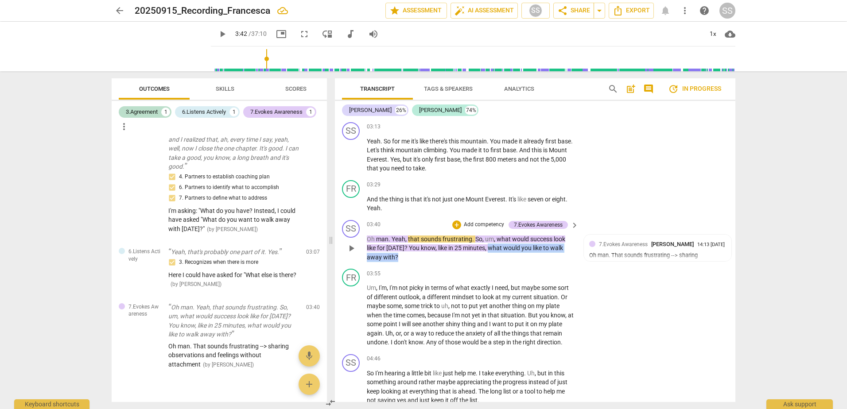
drag, startPoint x: 489, startPoint y: 246, endPoint x: 496, endPoint y: 255, distance: 11.1
click at [496, 255] on p "Oh man . Yeah , that sounds frustrating . So , um , what would success look lik…" at bounding box center [470, 248] width 207 height 27
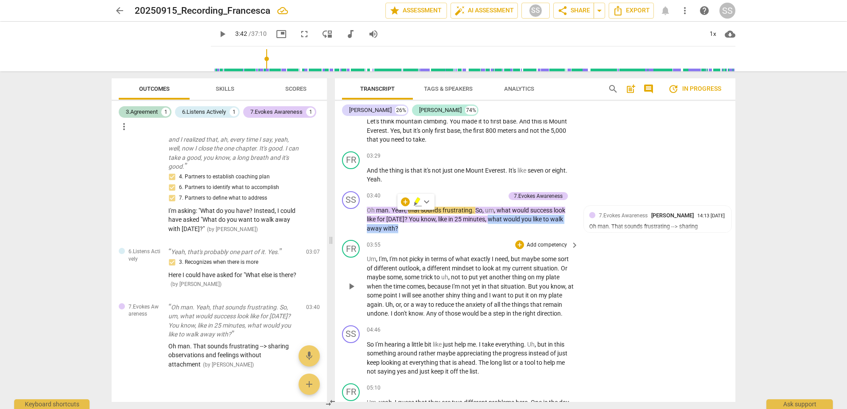
scroll to position [898, 0]
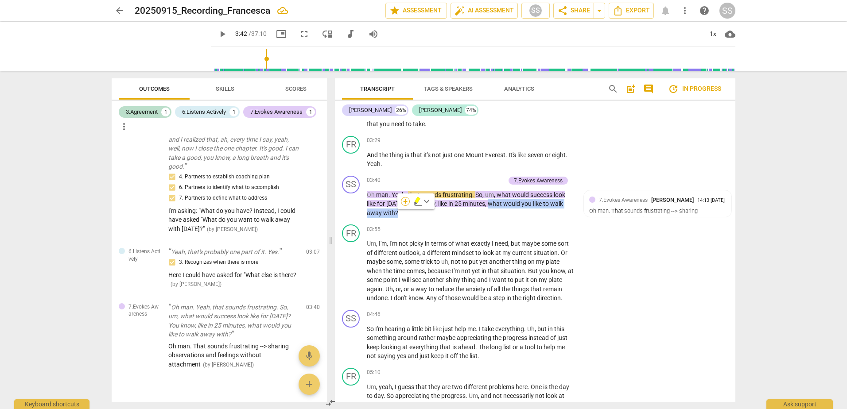
click at [403, 202] on div "+" at bounding box center [405, 201] width 9 height 9
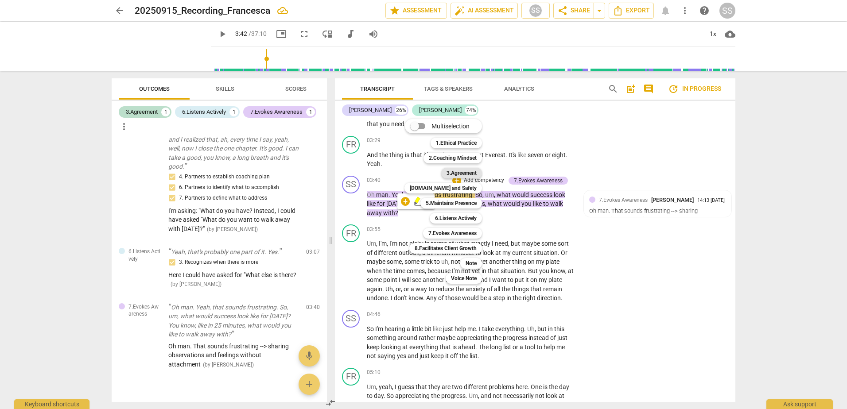
click at [470, 171] on b "3.Agreement" at bounding box center [462, 173] width 30 height 11
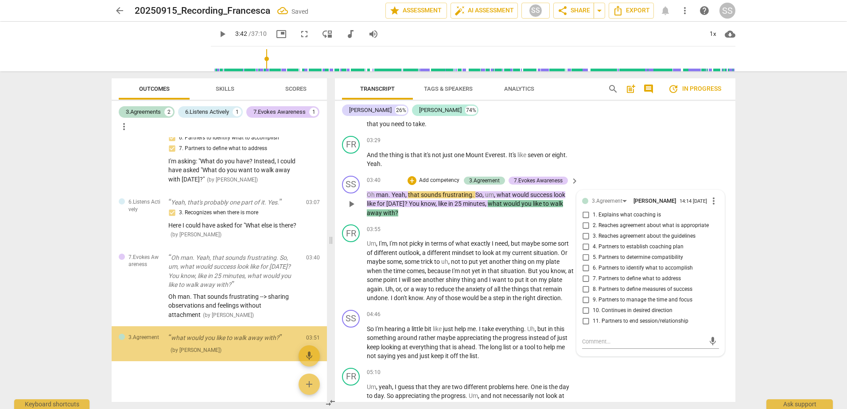
scroll to position [126, 0]
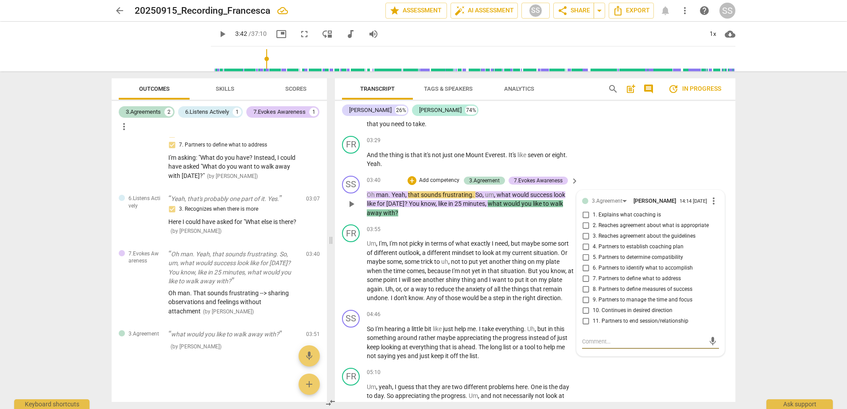
click at [584, 248] on input "4. Partners to establish coaching plan" at bounding box center [586, 247] width 14 height 11
click at [584, 269] on input "6. Partners to identify what to accomplish" at bounding box center [586, 268] width 14 height 11
click at [584, 280] on input "7. Partners to define what to address" at bounding box center [586, 279] width 14 height 11
click at [601, 346] on textarea at bounding box center [643, 342] width 123 height 8
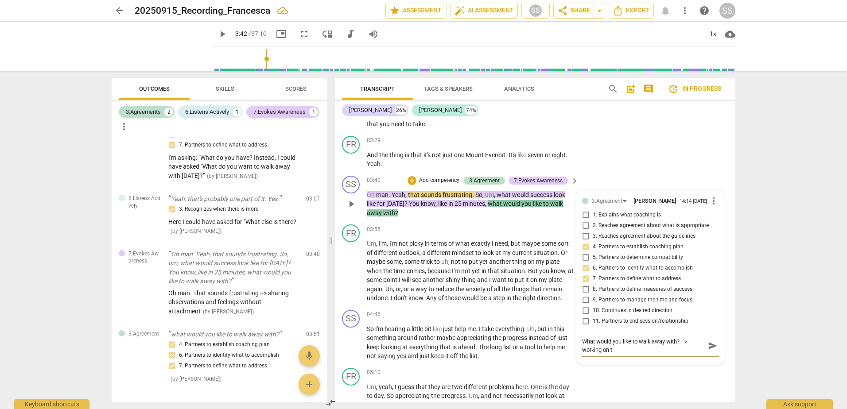
scroll to position [0, 0]
click at [712, 345] on span "send" at bounding box center [713, 346] width 10 height 10
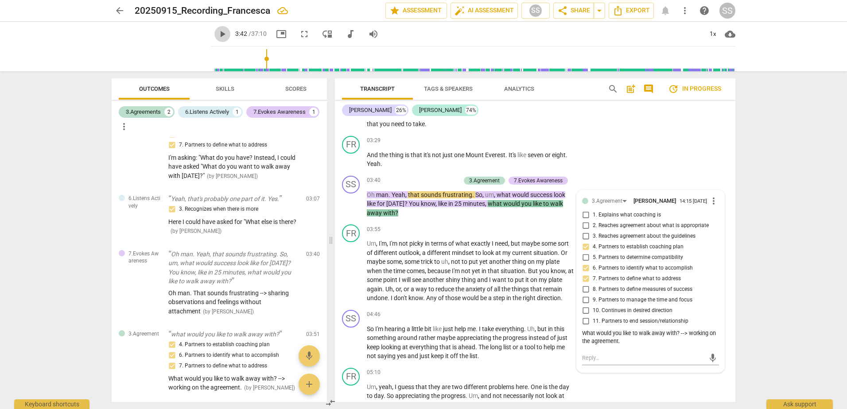
click at [217, 35] on span "play_arrow" at bounding box center [222, 34] width 11 height 11
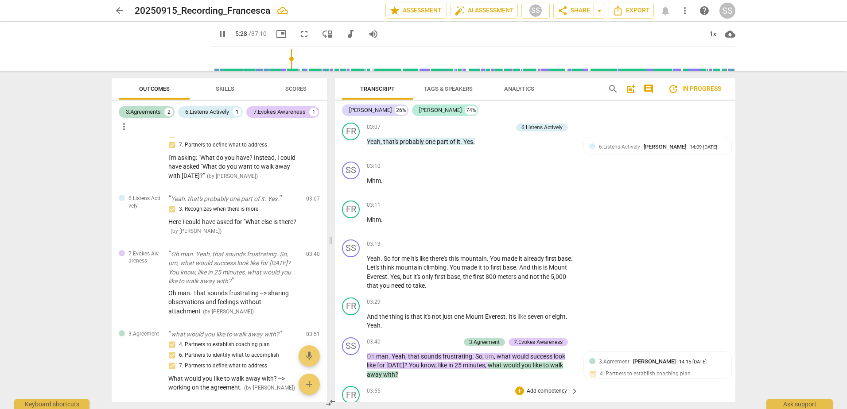
scroll to position [721, 0]
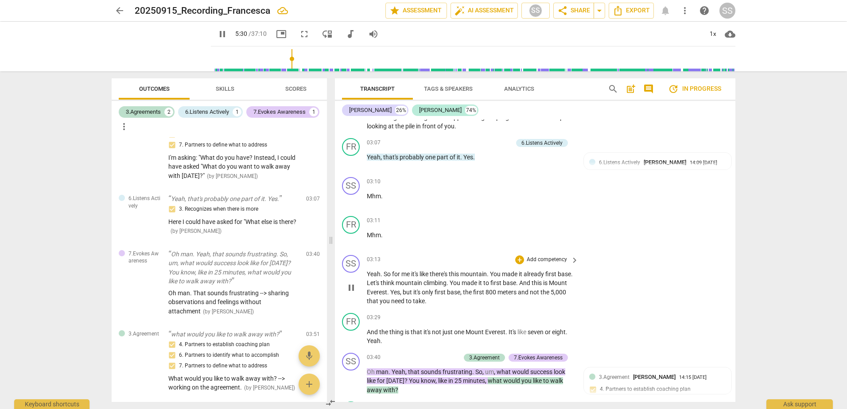
click at [375, 275] on span "Yeah" at bounding box center [374, 274] width 14 height 7
click at [371, 273] on span "Yeah" at bounding box center [374, 274] width 14 height 7
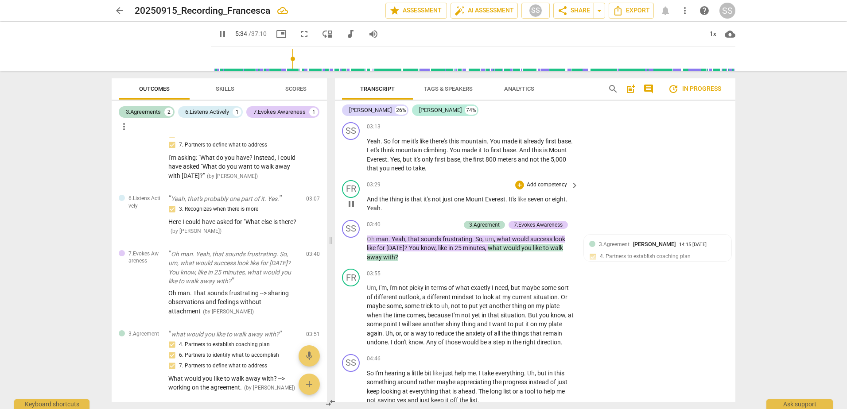
scroll to position [898, 0]
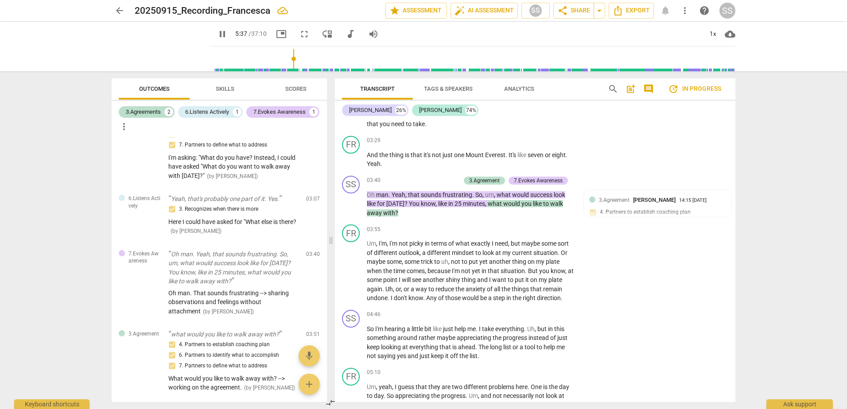
click at [217, 34] on span "pause" at bounding box center [222, 34] width 11 height 11
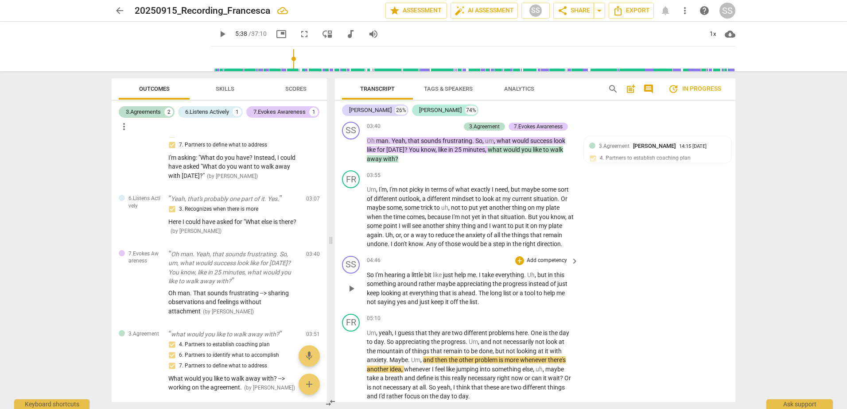
scroll to position [942, 0]
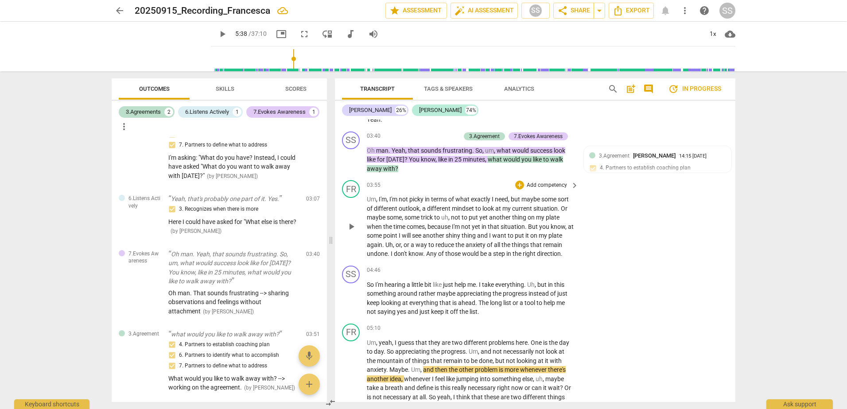
click at [508, 223] on span "situation" at bounding box center [513, 226] width 24 height 7
click at [516, 187] on div "+" at bounding box center [519, 185] width 9 height 9
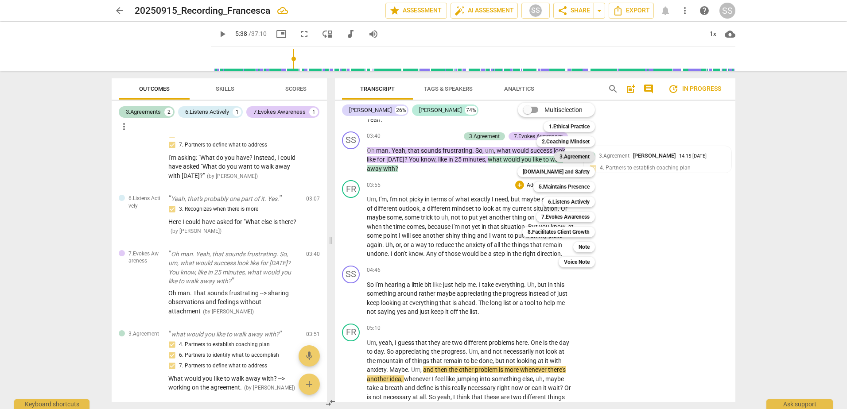
click at [571, 157] on b "3.Agreement" at bounding box center [575, 157] width 30 height 11
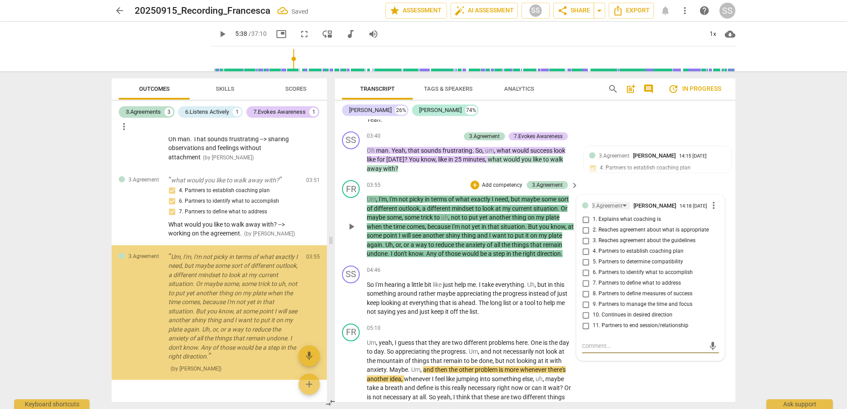
scroll to position [303, 0]
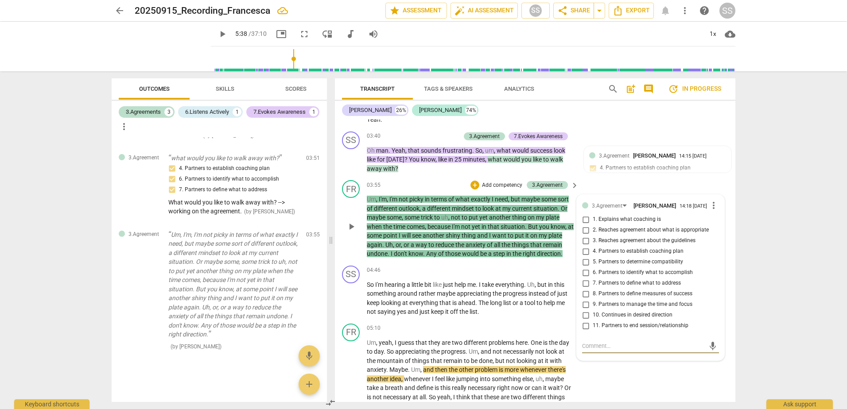
drag, startPoint x: 584, startPoint y: 276, endPoint x: 588, endPoint y: 278, distance: 4.8
click at [584, 276] on input "6. Partners to identify what to accomplish" at bounding box center [586, 273] width 14 height 11
drag, startPoint x: 595, startPoint y: 354, endPoint x: 602, endPoint y: 351, distance: 7.6
click at [599, 350] on textarea at bounding box center [643, 346] width 123 height 8
click at [611, 348] on textarea at bounding box center [643, 346] width 123 height 8
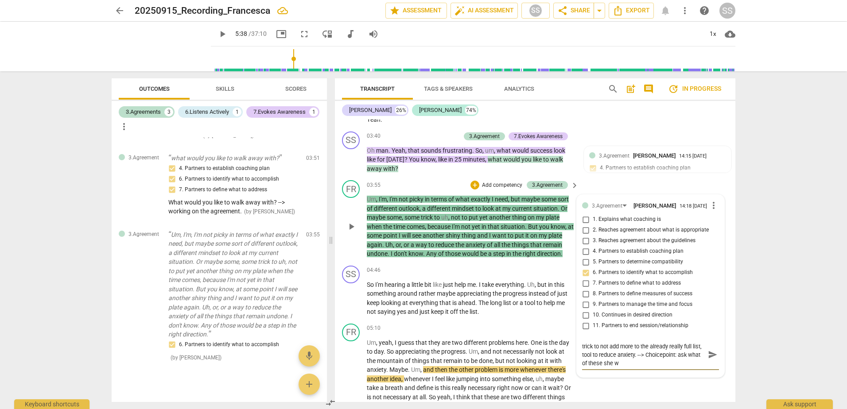
scroll to position [0, 0]
click at [693, 376] on textarea "she is talking about different outlook, mindset, trick to not add more to the a…" at bounding box center [643, 359] width 123 height 34
click at [710, 358] on span "send" at bounding box center [713, 359] width 10 height 10
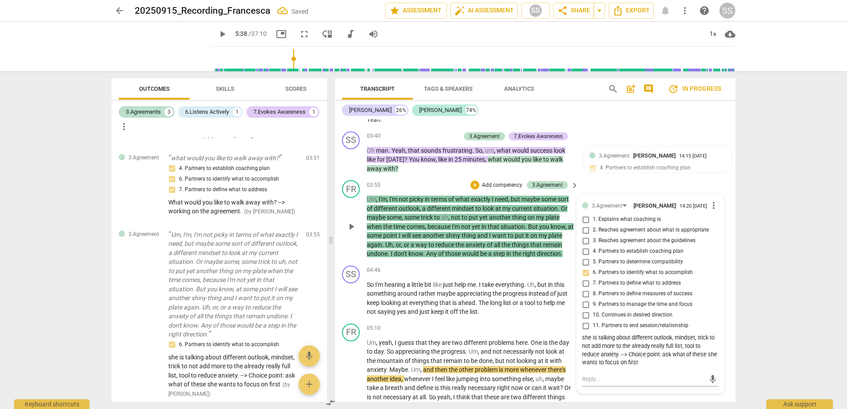
click at [663, 367] on div "she is talking about different outlook, mindset, trick to not add more to the a…" at bounding box center [650, 350] width 137 height 33
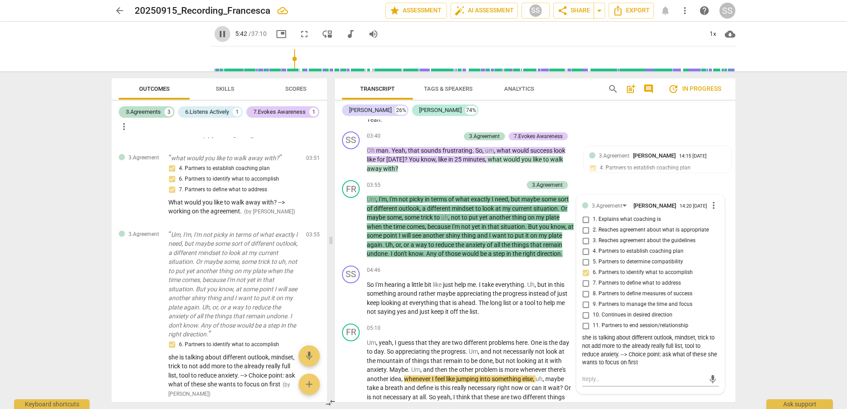
click at [217, 36] on span "pause" at bounding box center [222, 34] width 11 height 11
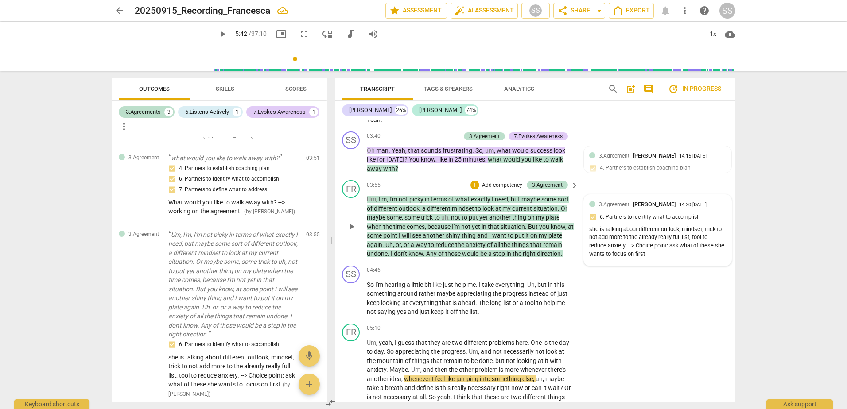
click at [658, 248] on div "she is talking about different outlook, mindset, trick to not add more to the a…" at bounding box center [657, 242] width 137 height 33
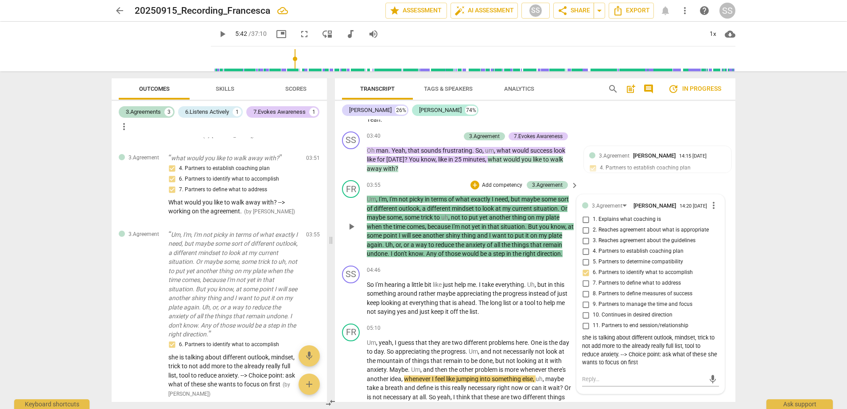
click at [663, 364] on div "she is talking about different outlook, mindset, trick to not add more to the a…" at bounding box center [650, 350] width 137 height 33
click at [711, 203] on span "more_vert" at bounding box center [713, 205] width 11 height 11
click at [723, 202] on li "Edit" at bounding box center [720, 207] width 31 height 17
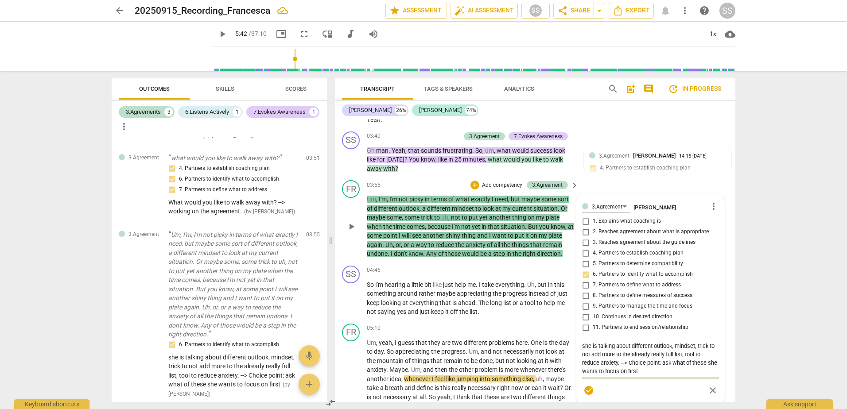
click at [653, 372] on textarea "she is talking about different outlook, mindset, trick to not add more to the a…" at bounding box center [650, 359] width 137 height 34
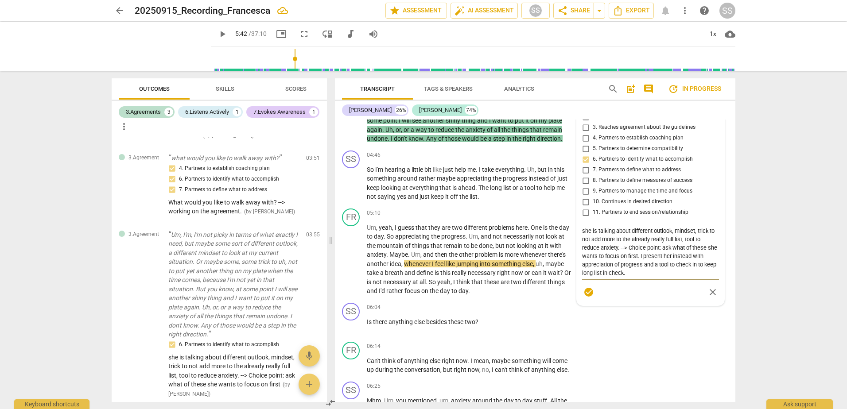
scroll to position [1120, 0]
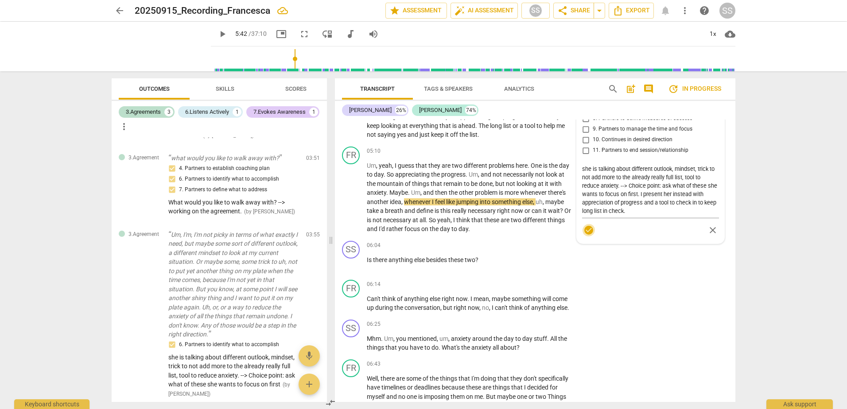
click at [589, 231] on span "check_circle" at bounding box center [589, 230] width 11 height 11
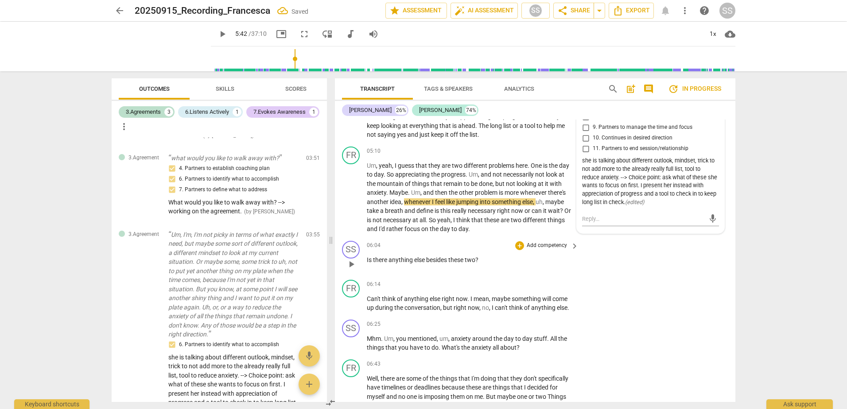
click at [446, 257] on span "besides" at bounding box center [437, 260] width 22 height 7
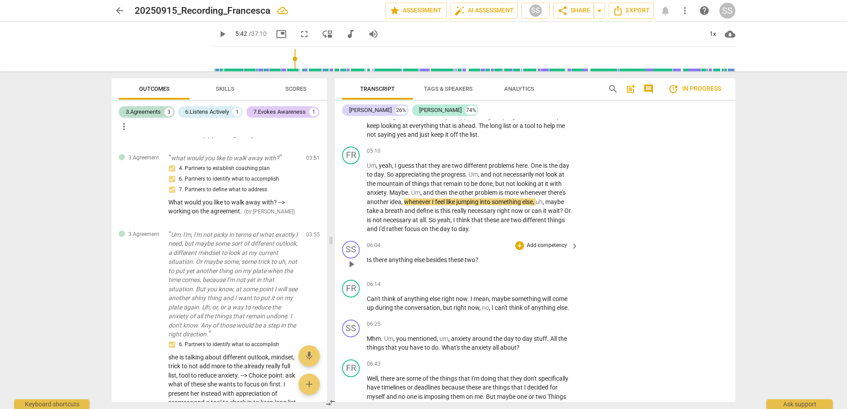
click at [394, 266] on div "06:04 + Add competency keyboard_arrow_right Is there anything else besides thes…" at bounding box center [473, 257] width 213 height 32
drag, startPoint x: 286, startPoint y: 58, endPoint x: 270, endPoint y: 58, distance: 15.5
click at [270, 58] on input "range" at bounding box center [474, 59] width 521 height 28
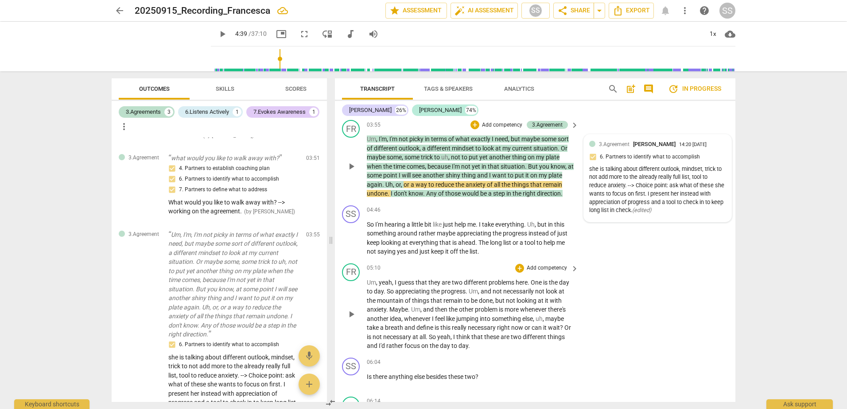
scroll to position [987, 0]
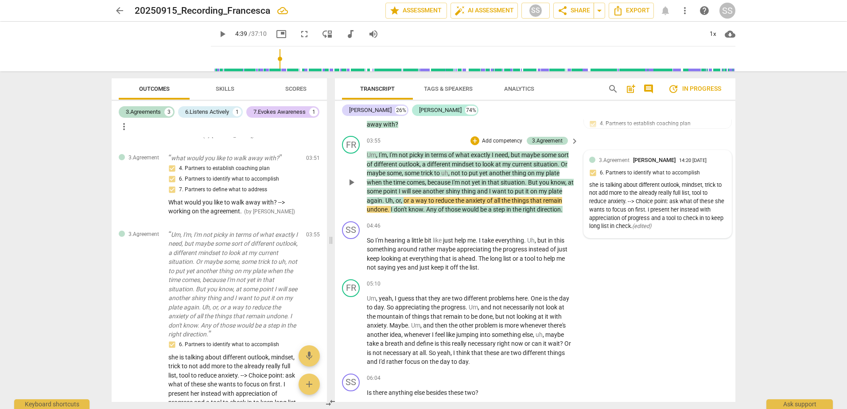
click at [274, 58] on input "range" at bounding box center [474, 59] width 521 height 28
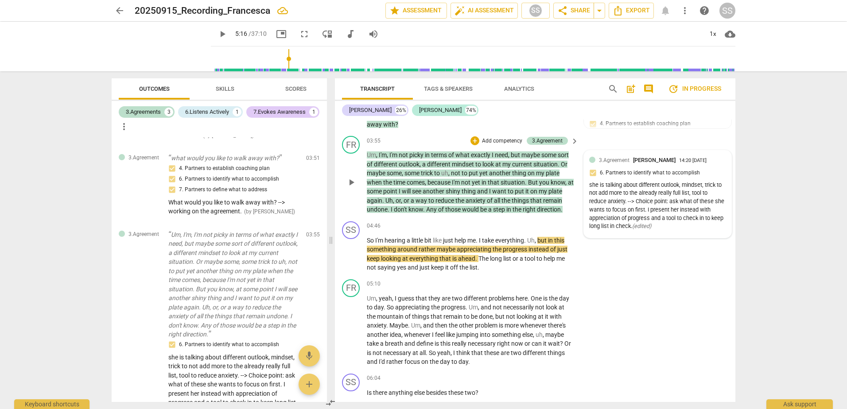
click at [279, 58] on input "range" at bounding box center [474, 59] width 521 height 28
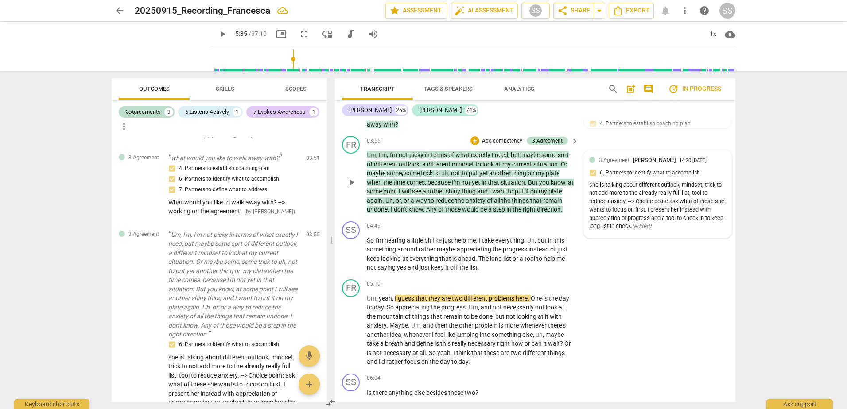
click at [284, 59] on input "range" at bounding box center [474, 59] width 521 height 28
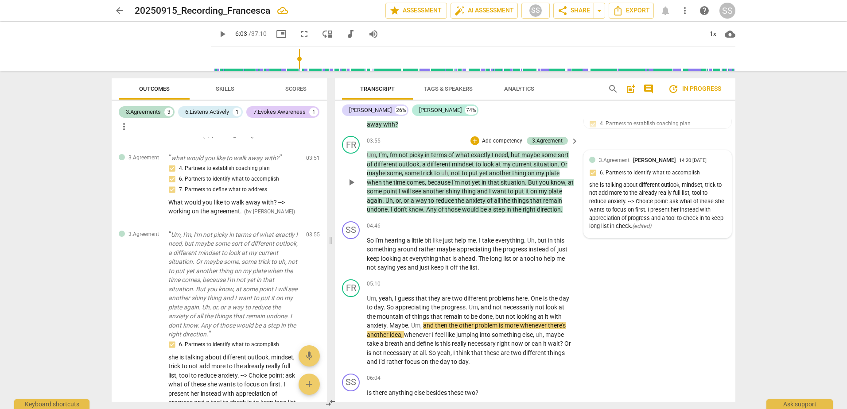
click at [290, 57] on input "range" at bounding box center [474, 59] width 521 height 28
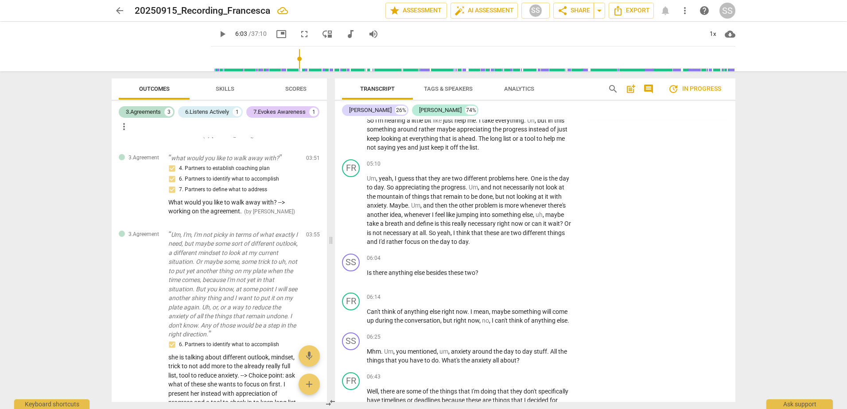
scroll to position [1120, 0]
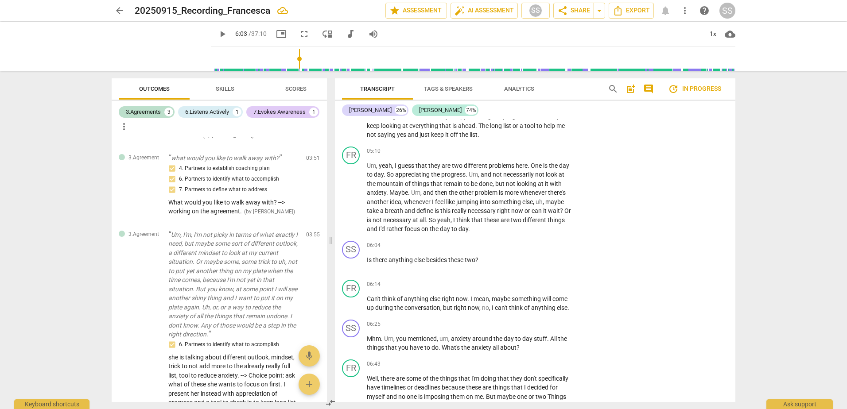
click at [287, 56] on input "range" at bounding box center [474, 59] width 521 height 28
click at [217, 37] on span "play_arrow" at bounding box center [222, 34] width 11 height 11
click at [217, 35] on span "pause" at bounding box center [222, 34] width 11 height 11
click at [505, 186] on span "but" at bounding box center [500, 183] width 11 height 7
click at [521, 156] on div "05:10 + Add competency keyboard_arrow_right Um , yeah , I guess that they are t…" at bounding box center [473, 190] width 213 height 87
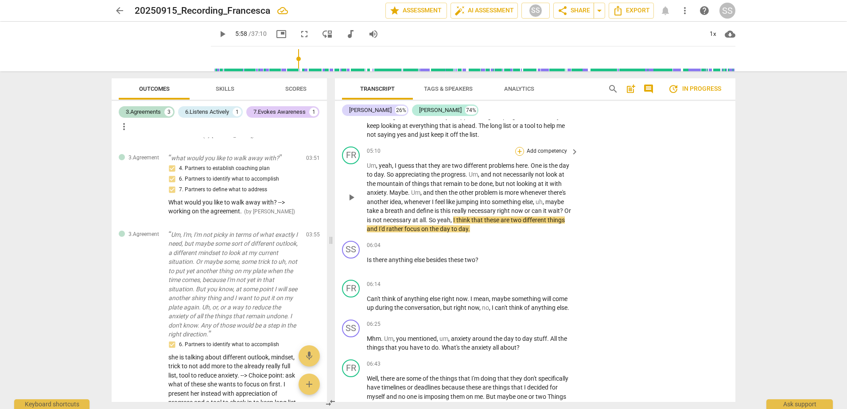
click at [521, 155] on div "+" at bounding box center [519, 151] width 9 height 9
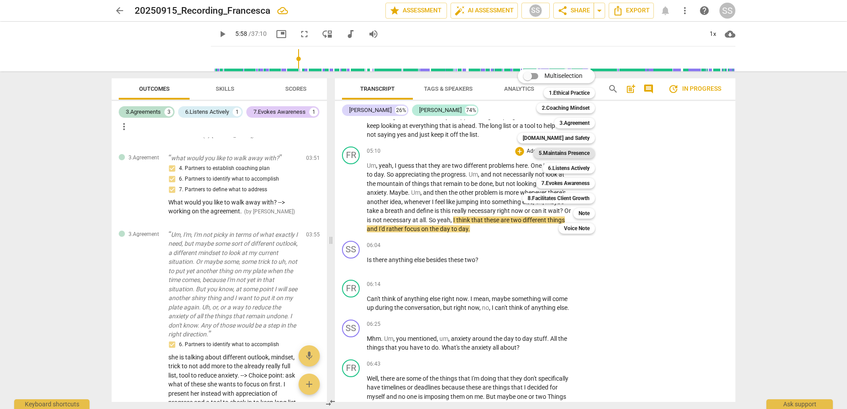
click at [581, 155] on b "5.Maintains Presence" at bounding box center [564, 153] width 51 height 11
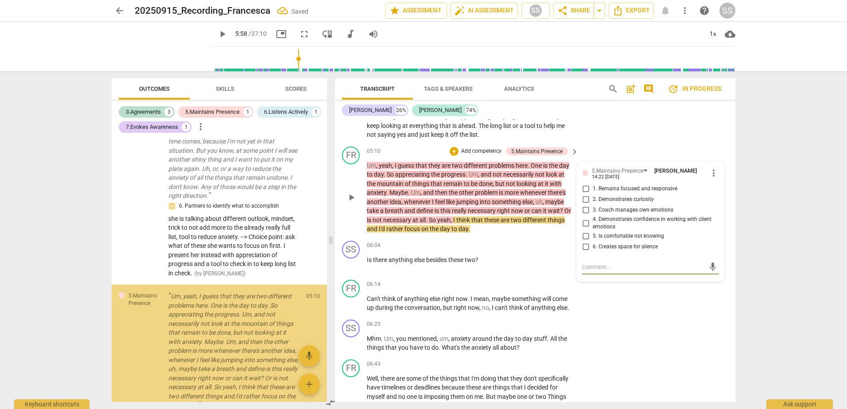
scroll to position [513, 0]
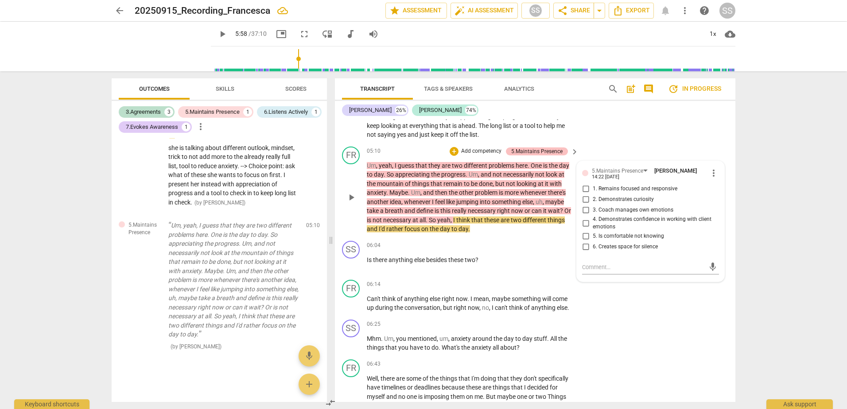
click at [546, 152] on div "5.Maintains Presence" at bounding box center [536, 152] width 51 height 8
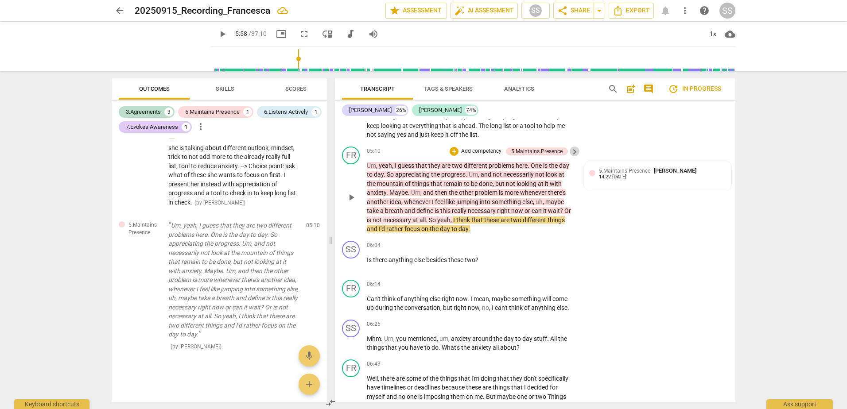
click at [570, 153] on span "keyboard_arrow_right" at bounding box center [574, 152] width 11 height 11
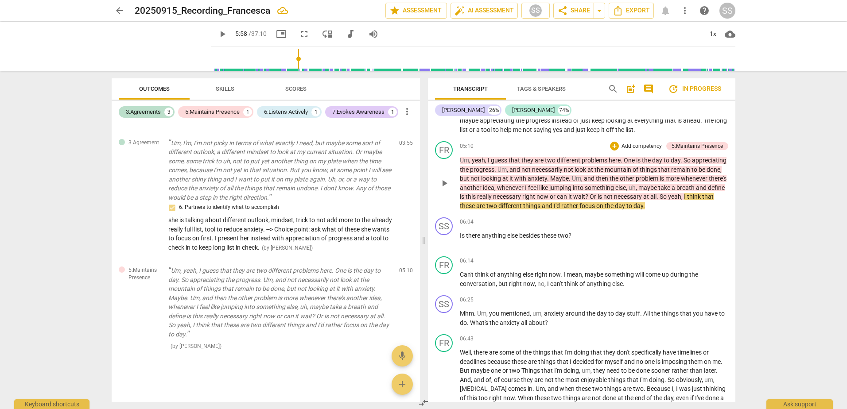
scroll to position [289, 0]
click at [673, 142] on div "+ Add competency 5.Maintains Presence" at bounding box center [669, 146] width 118 height 10
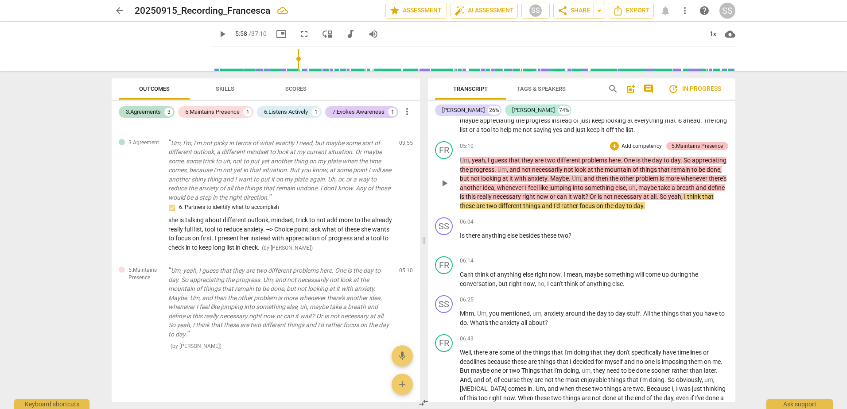
click at [673, 144] on div "5.Maintains Presence" at bounding box center [697, 146] width 51 height 8
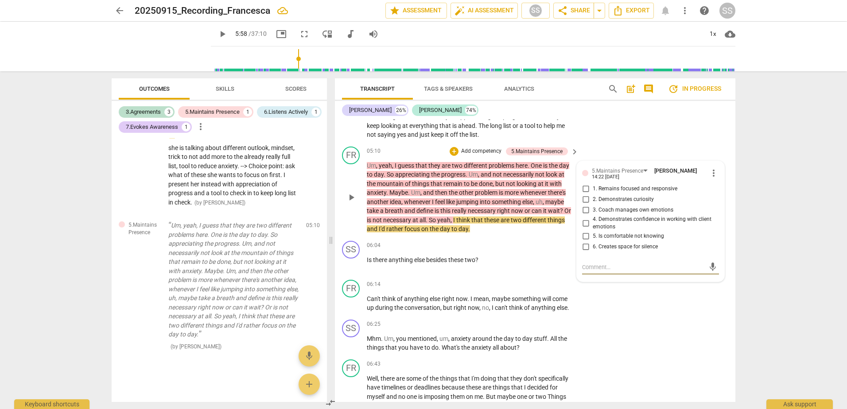
click at [710, 172] on span "more_vert" at bounding box center [713, 173] width 11 height 11
click at [710, 190] on li "Delete" at bounding box center [720, 190] width 31 height 17
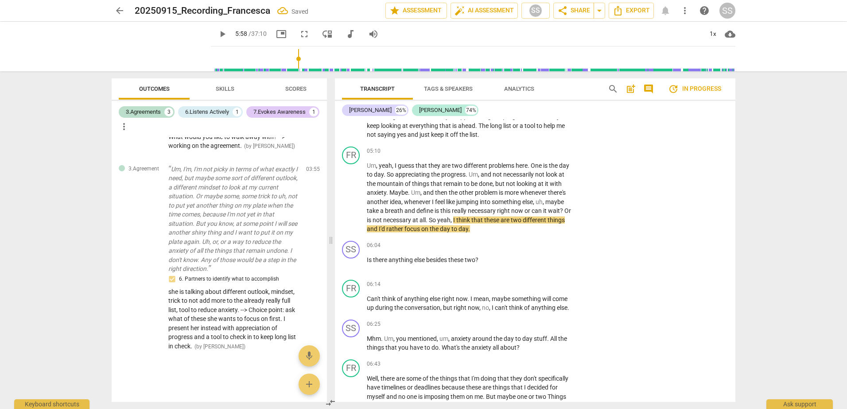
scroll to position [368, 0]
click at [533, 152] on p "Add competency" at bounding box center [547, 152] width 42 height 8
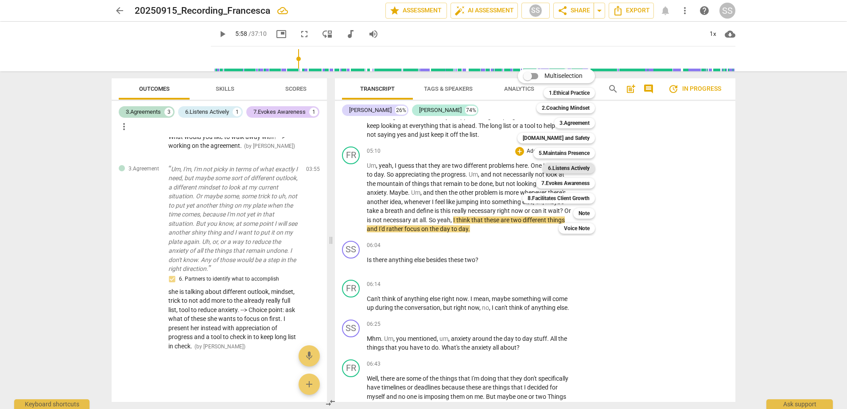
click at [585, 167] on b "6.Listens Actively" at bounding box center [569, 168] width 42 height 11
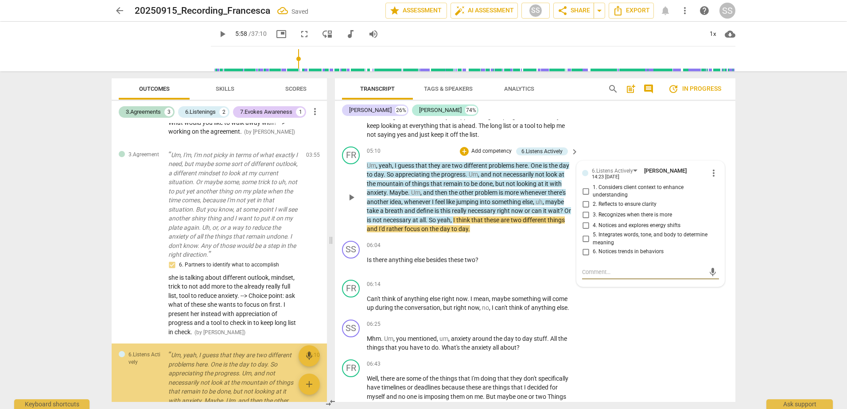
scroll to position [498, 0]
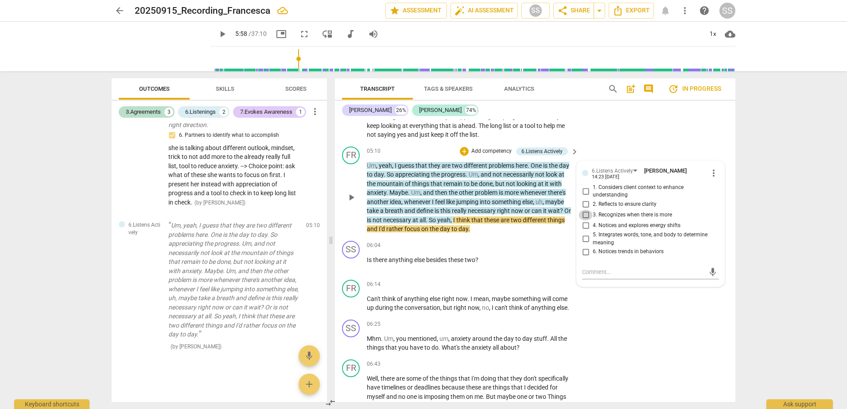
click at [583, 216] on input "3. Recognizes when there is more" at bounding box center [586, 215] width 14 height 11
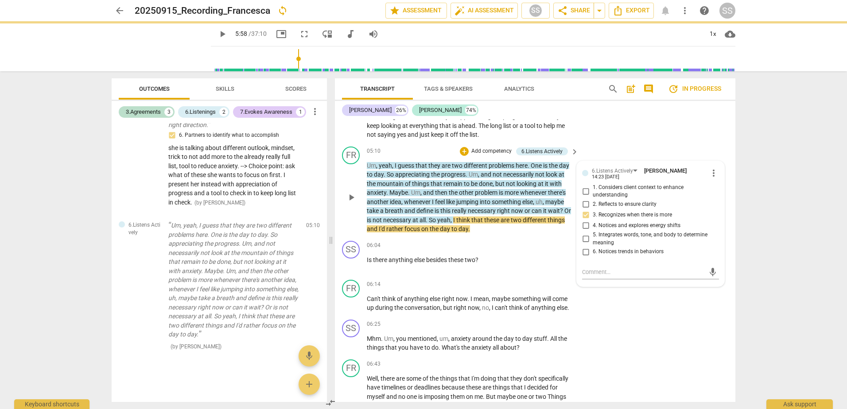
click at [584, 227] on input "4. Notices and explores energy shifts" at bounding box center [586, 226] width 14 height 11
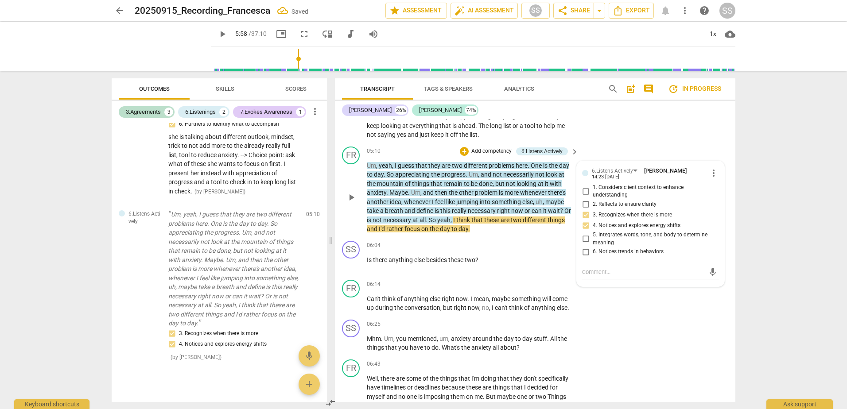
scroll to position [513, 0]
click at [586, 237] on input "5. Integrates words, tone, and body to determine meaning" at bounding box center [586, 239] width 14 height 11
click at [584, 275] on textarea at bounding box center [643, 272] width 123 height 8
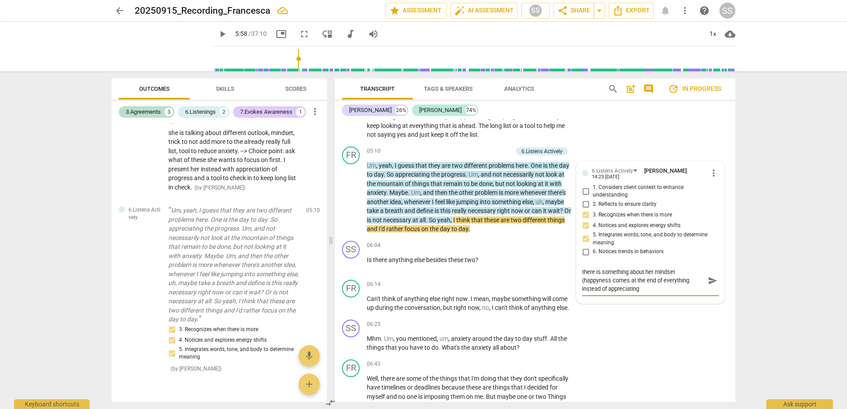
scroll to position [0, 0]
click at [669, 285] on textarea "there is something about her mindset (happiness comes at the end of everything …" at bounding box center [643, 280] width 123 height 25
click at [668, 289] on textarea "there is something about her mindset (happiness comes at the end of everything …" at bounding box center [643, 280] width 123 height 25
click at [708, 288] on span "send" at bounding box center [713, 285] width 10 height 10
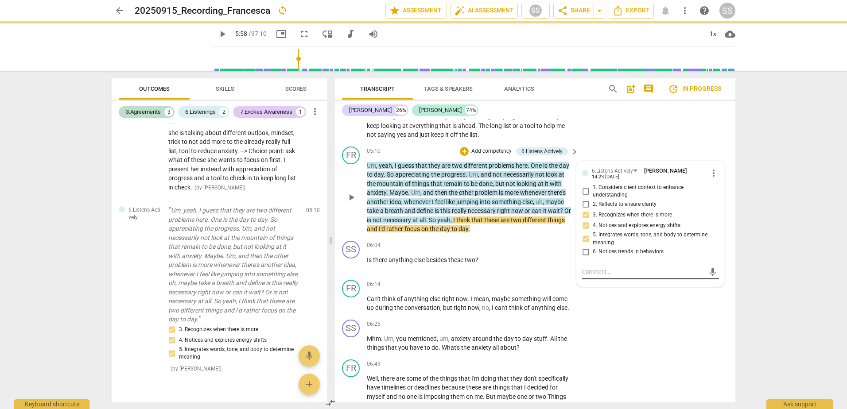
scroll to position [0, 0]
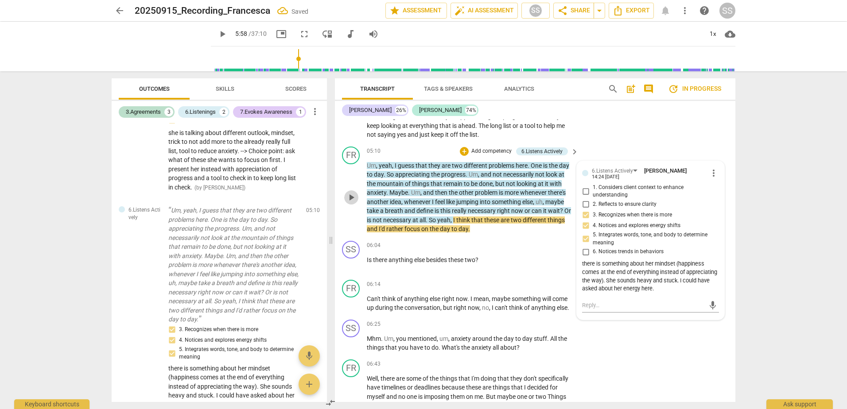
click at [351, 199] on span "play_arrow" at bounding box center [351, 197] width 11 height 11
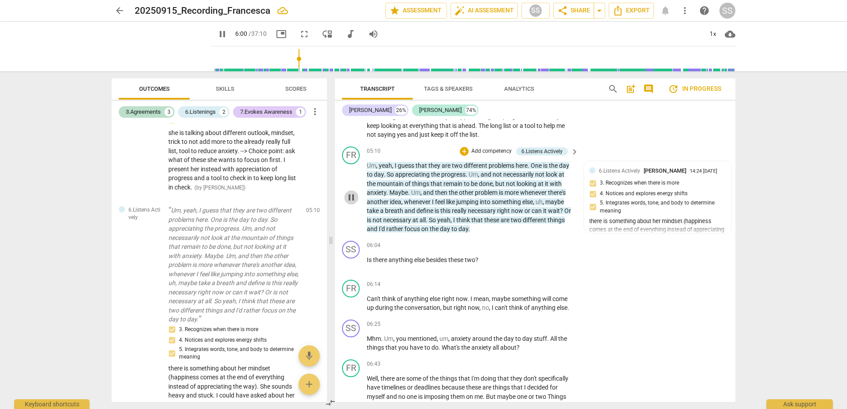
click at [353, 196] on span "pause" at bounding box center [351, 197] width 11 height 11
click at [387, 165] on span "yeah" at bounding box center [385, 165] width 13 height 7
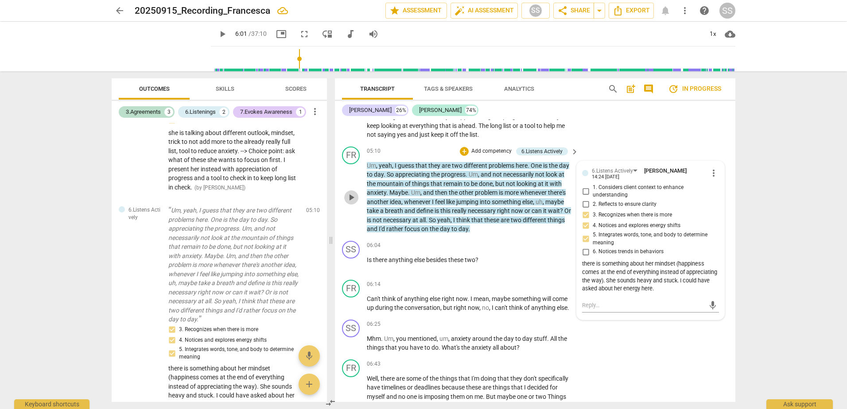
click at [351, 196] on span "play_arrow" at bounding box center [351, 197] width 11 height 11
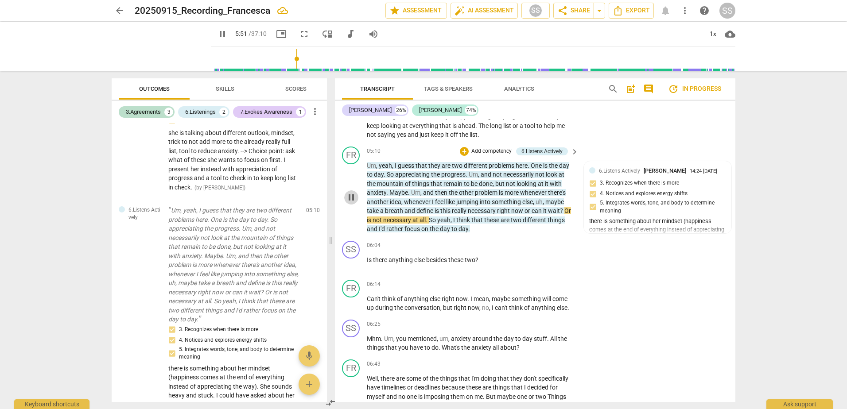
click at [353, 200] on span "pause" at bounding box center [351, 197] width 11 height 11
click at [350, 201] on span "play_arrow" at bounding box center [351, 197] width 11 height 11
click at [352, 265] on span "pause" at bounding box center [351, 264] width 11 height 11
click at [517, 245] on div "+" at bounding box center [519, 245] width 9 height 9
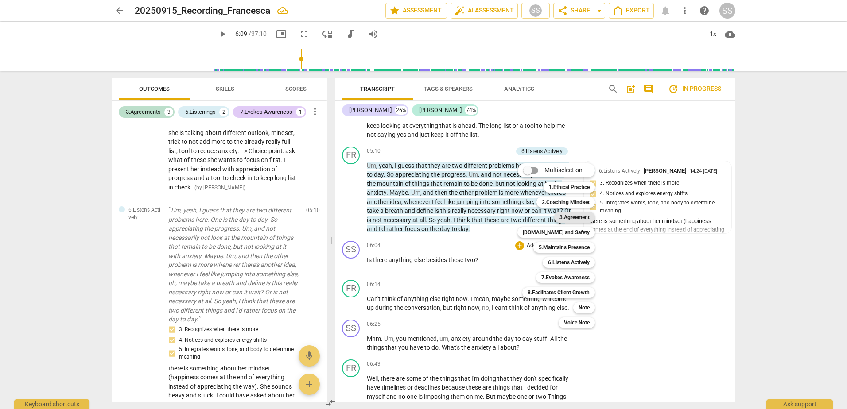
click at [579, 221] on b "3.Agreement" at bounding box center [575, 217] width 30 height 11
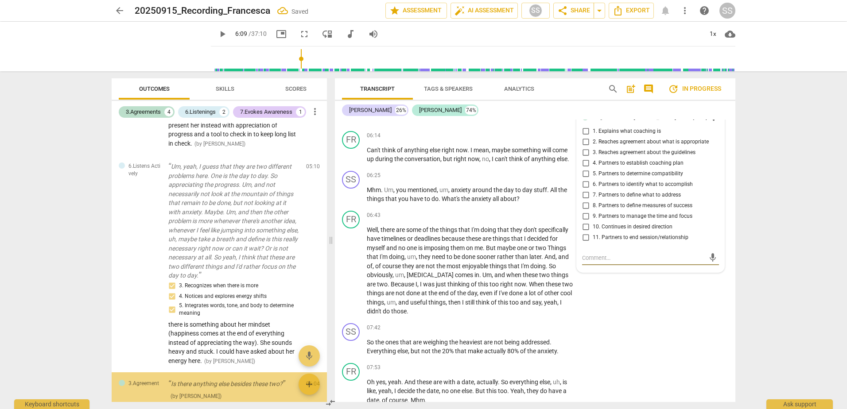
scroll to position [607, 0]
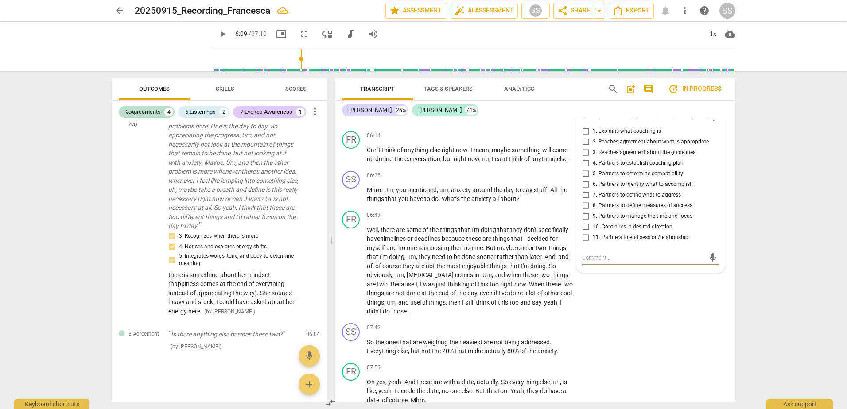
click at [583, 189] on input "6. Partners to identify what to accomplish" at bounding box center [586, 184] width 14 height 11
click at [583, 199] on input "7. Partners to define what to address" at bounding box center [586, 195] width 14 height 11
click at [627, 258] on textarea at bounding box center [643, 258] width 123 height 8
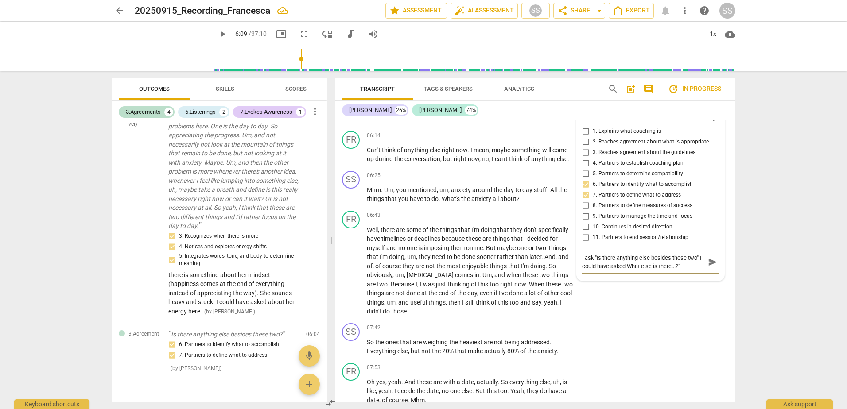
click at [626, 271] on textarea "I ask "Is there anything else besides these two" I could have asked What else i…" at bounding box center [643, 262] width 123 height 17
click at [708, 265] on span "send" at bounding box center [713, 262] width 10 height 10
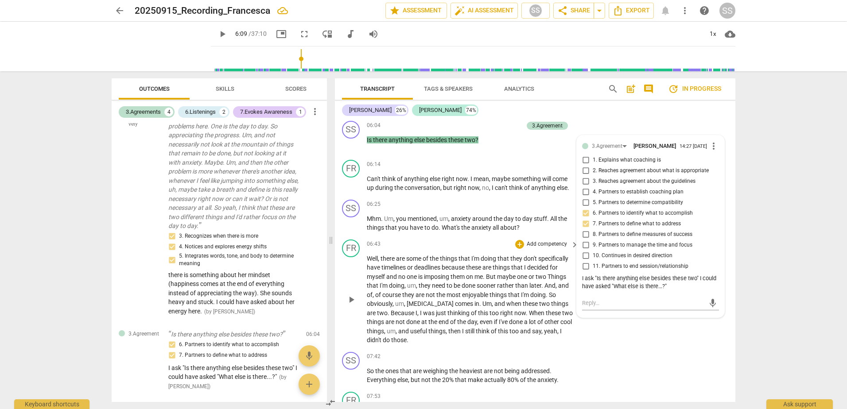
scroll to position [1224, 0]
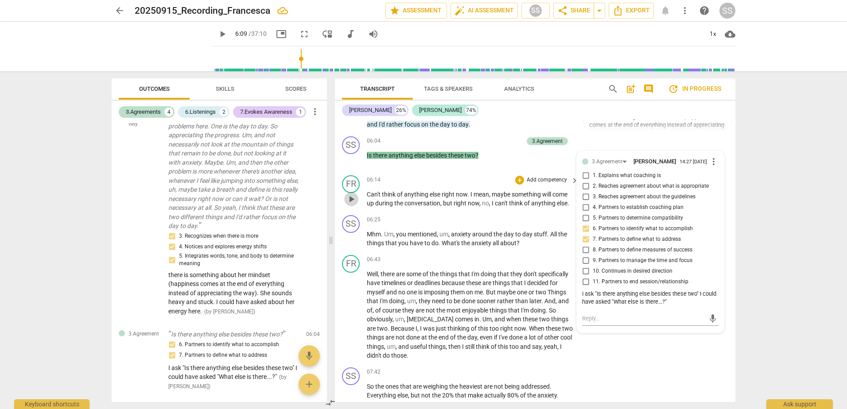
click at [353, 199] on span "play_arrow" at bounding box center [351, 199] width 11 height 11
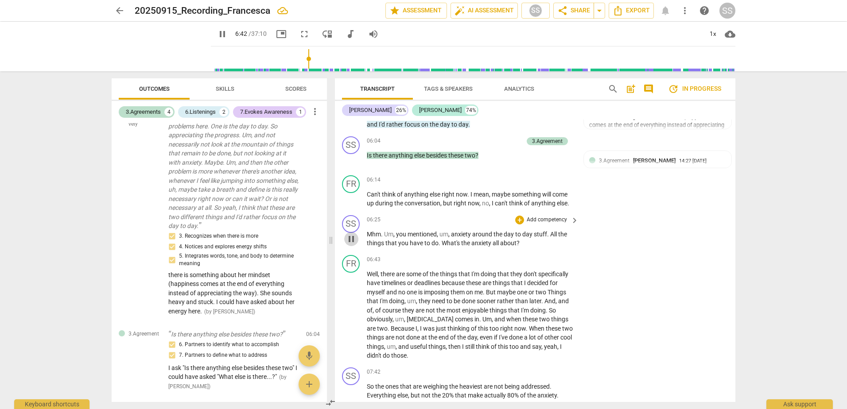
click at [351, 242] on span "pause" at bounding box center [351, 239] width 11 height 11
click at [518, 222] on div "+" at bounding box center [519, 220] width 9 height 9
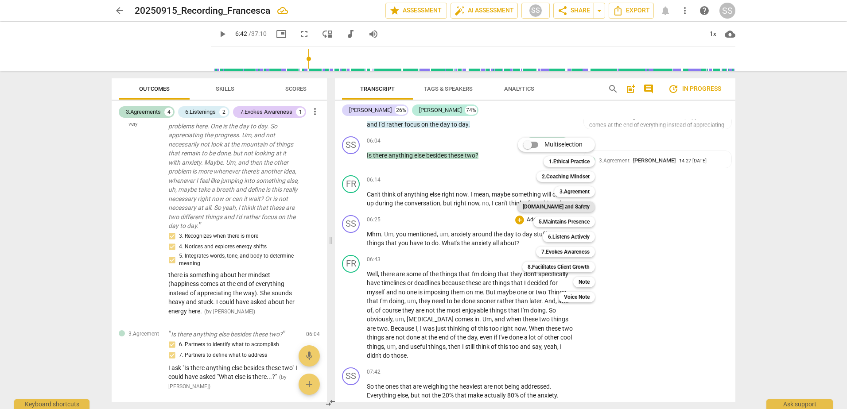
click at [581, 204] on b "[DOMAIN_NAME] and Safety" at bounding box center [556, 207] width 67 height 11
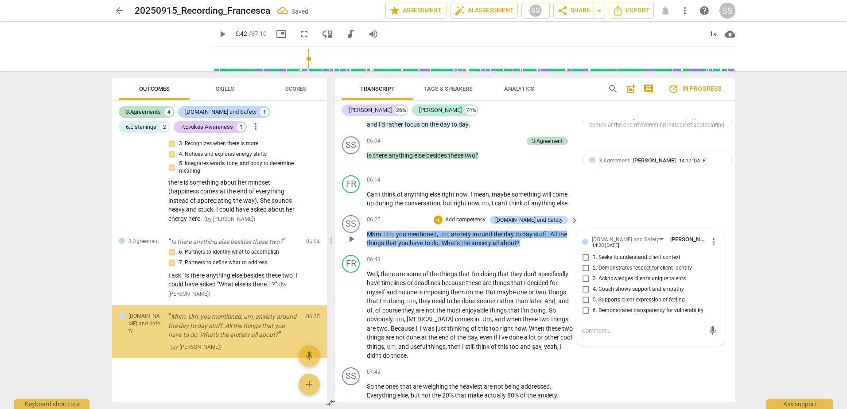
scroll to position [715, 0]
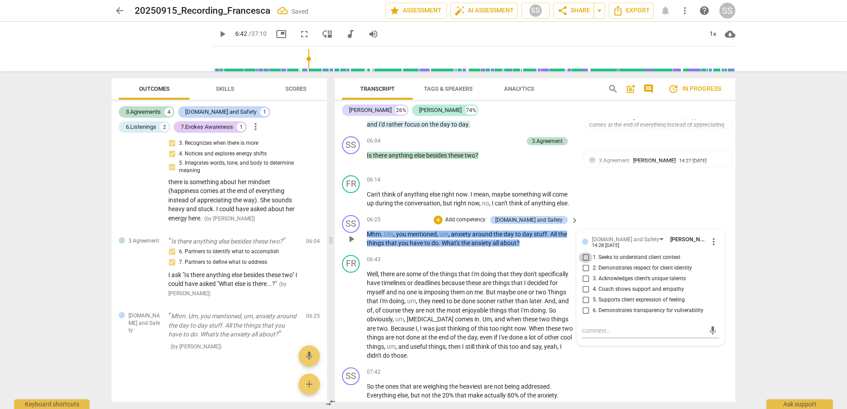
click at [586, 257] on input "1. Seeks to understand client context" at bounding box center [586, 258] width 14 height 11
click at [586, 287] on input "4. Coach shows support and empathy" at bounding box center [586, 289] width 14 height 11
click at [639, 331] on textarea at bounding box center [643, 331] width 123 height 8
click at [486, 218] on p "Add competency" at bounding box center [465, 220] width 42 height 8
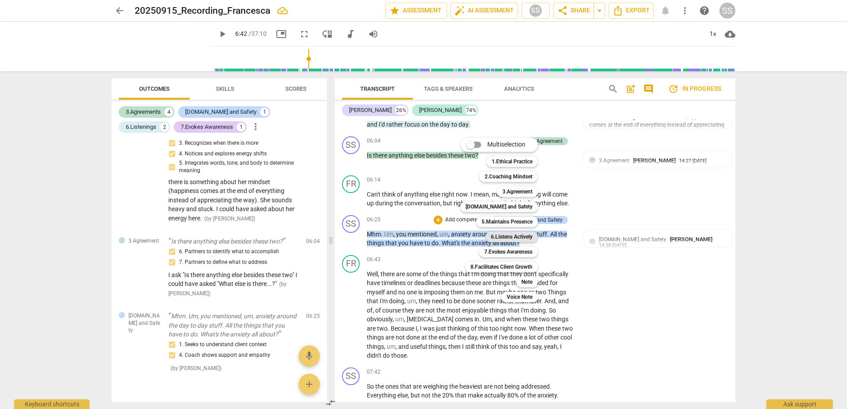
click at [511, 238] on b "6.Listens Actively" at bounding box center [512, 237] width 42 height 11
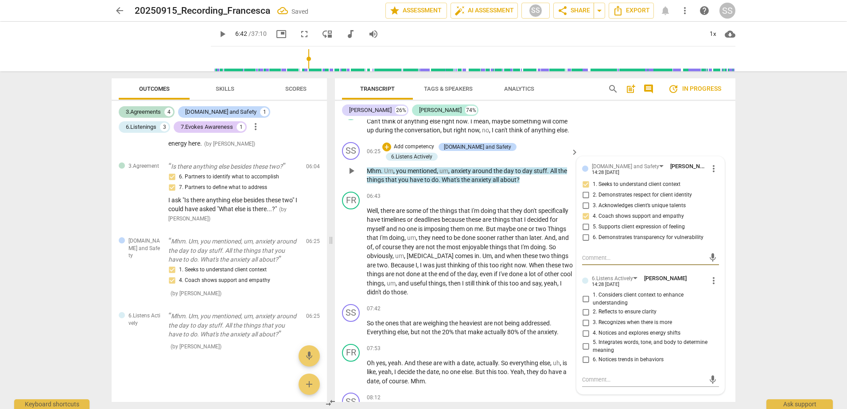
scroll to position [1313, 0]
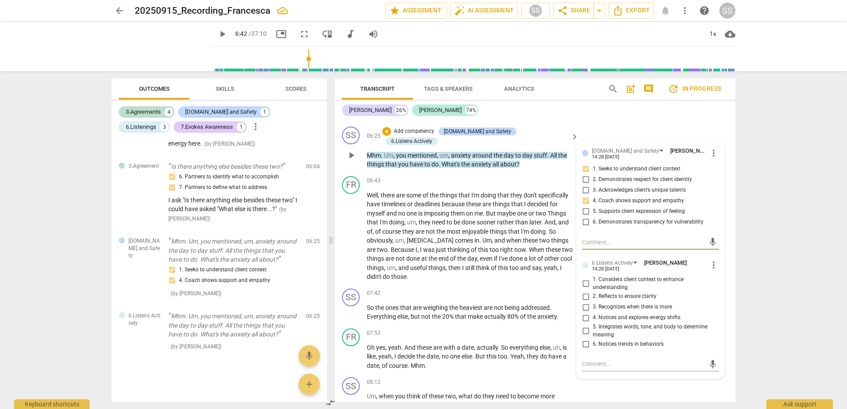
click at [586, 296] on input "2. Reflects to ensure clarity" at bounding box center [586, 297] width 14 height 11
click at [586, 309] on input "3. Recognizes when there is more" at bounding box center [586, 307] width 14 height 11
click at [435, 129] on p "Add competency" at bounding box center [414, 132] width 42 height 8
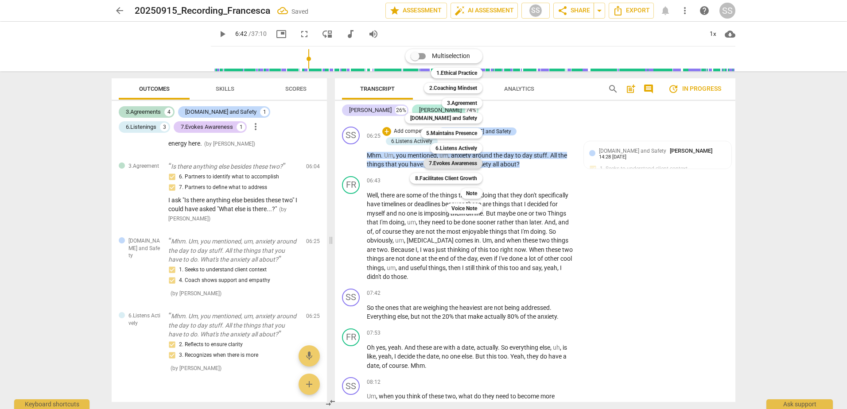
click at [463, 160] on b "7.Evokes Awareness" at bounding box center [453, 163] width 48 height 11
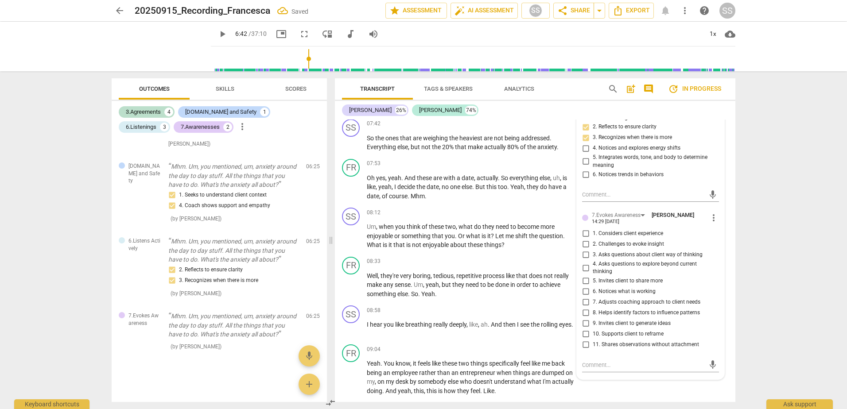
scroll to position [1490, 0]
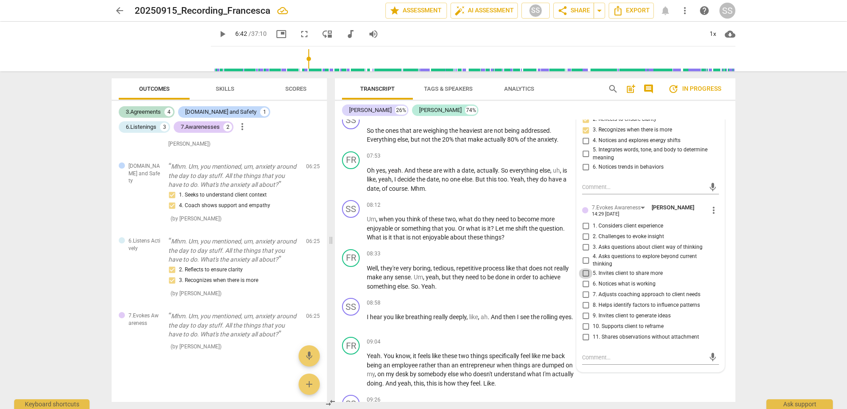
click at [584, 272] on input "5. Invites client to share more" at bounding box center [586, 273] width 14 height 11
click at [768, 289] on div "arrow_back 20250915_Recording_Francesca edit star Assessment auto_fix_high AI A…" at bounding box center [423, 204] width 847 height 409
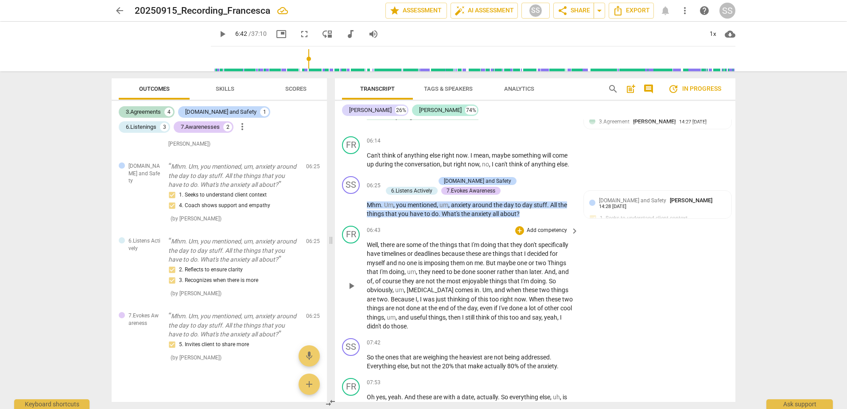
scroll to position [1224, 0]
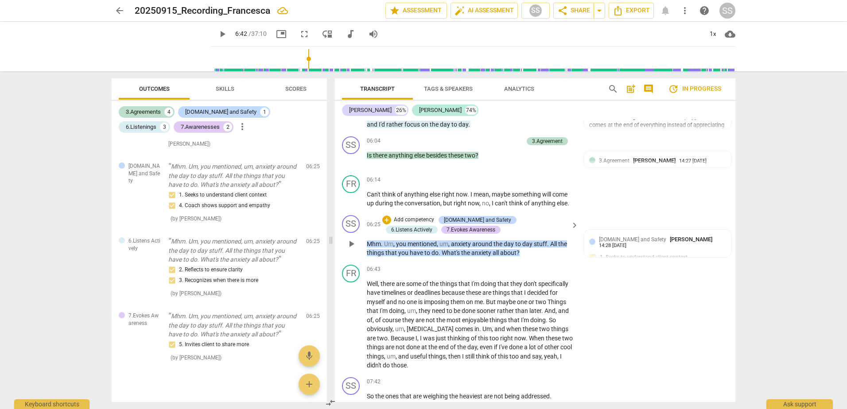
click at [350, 244] on span "play_arrow" at bounding box center [351, 244] width 11 height 11
click at [350, 324] on span "pause" at bounding box center [351, 325] width 11 height 11
click at [350, 326] on span "play_arrow" at bounding box center [351, 325] width 11 height 11
click at [350, 326] on span "pause" at bounding box center [351, 325] width 11 height 11
